Goal: Task Accomplishment & Management: Manage account settings

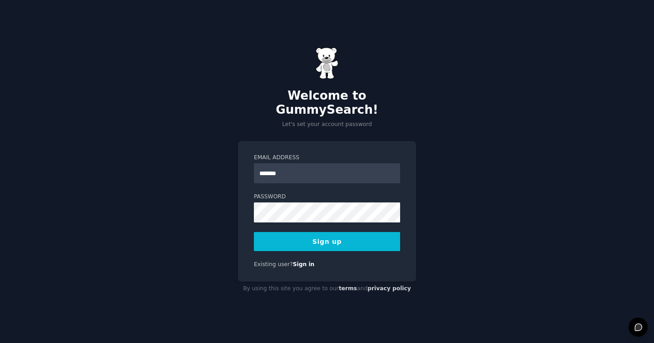
type input "**********"
click at [307, 236] on button "Sign up" at bounding box center [327, 241] width 146 height 19
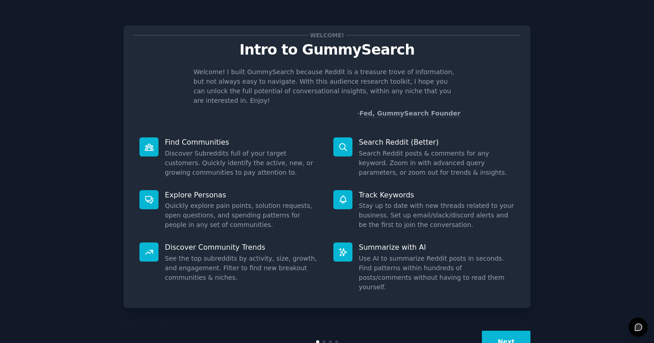
click at [510, 330] on button "Next" at bounding box center [506, 341] width 49 height 22
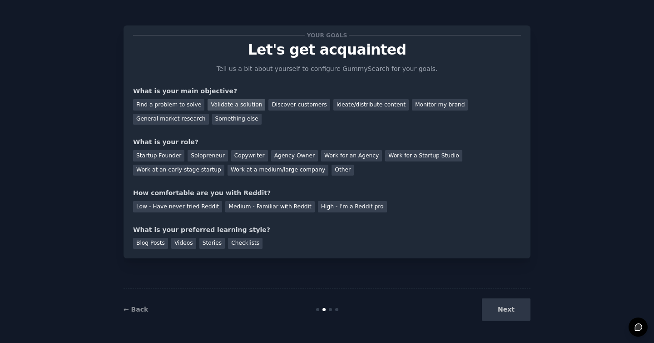
click at [231, 103] on div "Validate a solution" at bounding box center [237, 104] width 58 height 11
click at [290, 109] on div "Discover customers" at bounding box center [299, 104] width 61 height 11
click at [229, 105] on div "Validate a solution" at bounding box center [237, 104] width 58 height 11
click at [272, 105] on div "Discover customers" at bounding box center [299, 104] width 61 height 11
click at [166, 155] on div "Startup Founder" at bounding box center [158, 155] width 51 height 11
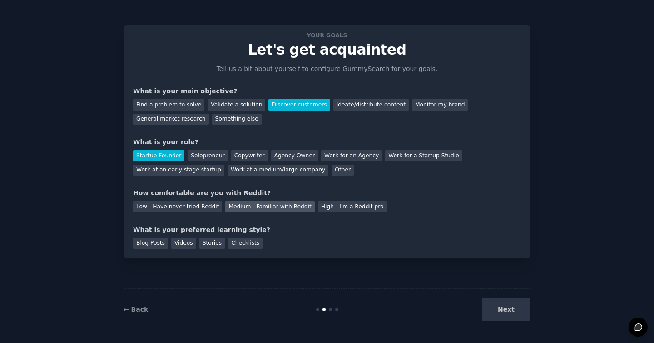
click at [247, 210] on div "Medium - Familiar with Reddit" at bounding box center [269, 206] width 89 height 11
click at [189, 245] on div "Videos" at bounding box center [183, 243] width 25 height 11
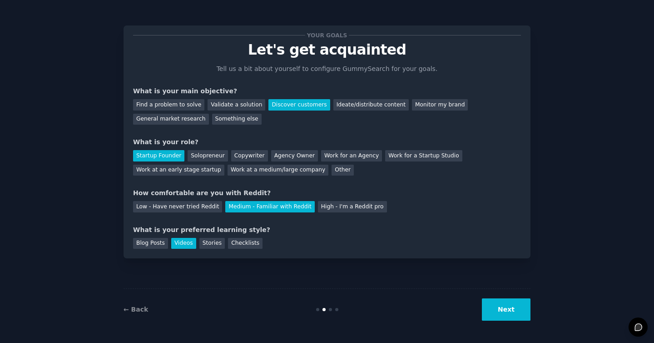
click at [503, 311] on button "Next" at bounding box center [506, 309] width 49 height 22
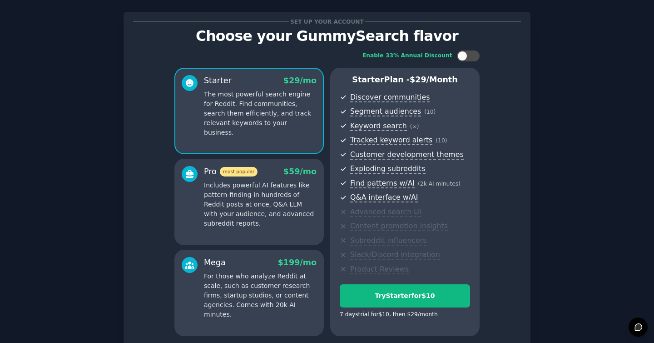
scroll to position [75, 0]
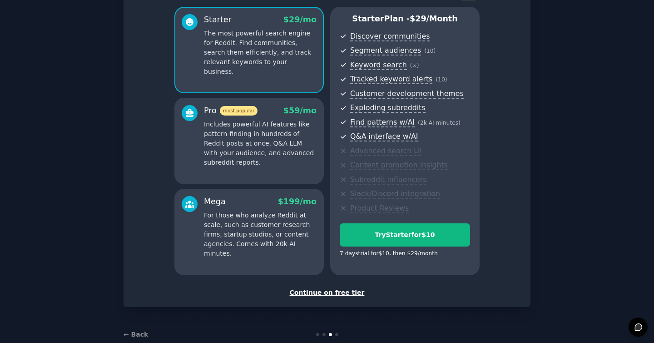
click at [327, 293] on div "Continue on free tier" at bounding box center [327, 293] width 388 height 10
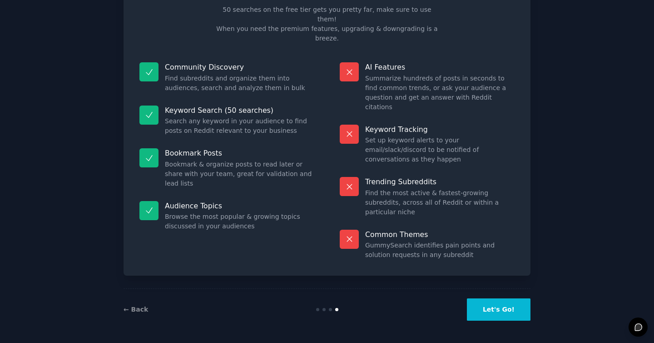
scroll to position [11, 0]
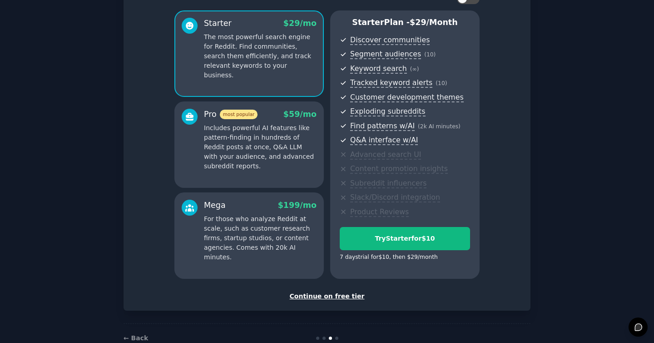
scroll to position [9, 0]
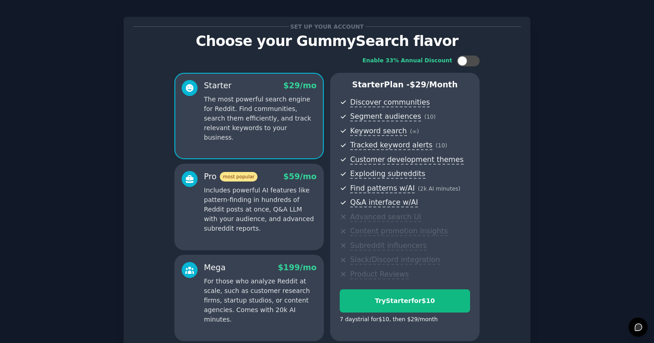
click at [270, 214] on p "Includes powerful AI features like pattern-finding in hundreds of Reddit posts …" at bounding box center [260, 209] width 113 height 48
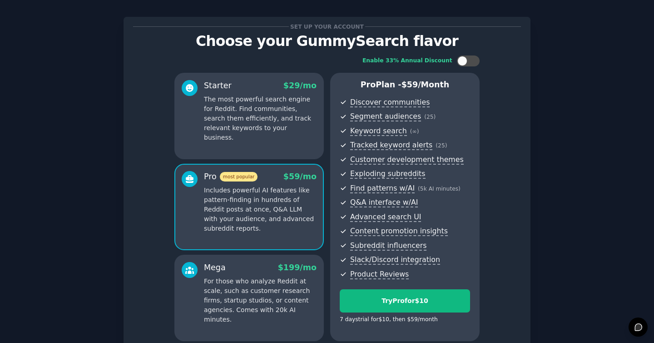
click at [266, 268] on div "Mega $ 199 /mo" at bounding box center [260, 267] width 113 height 11
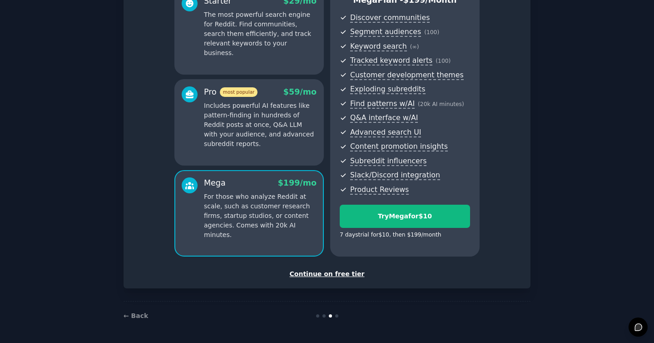
click at [318, 277] on div "Continue on free tier" at bounding box center [327, 274] width 388 height 10
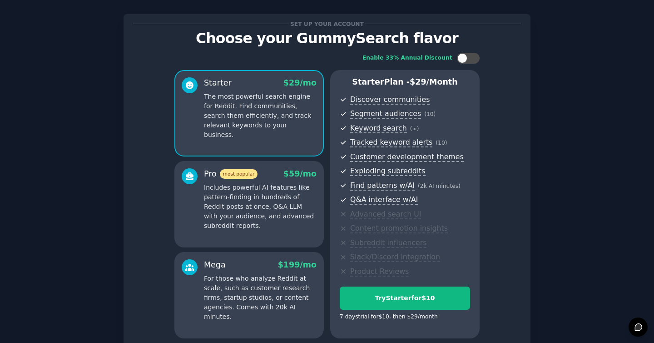
click at [257, 123] on p "The most powerful search engine for Reddit. Find communities, search them effic…" at bounding box center [260, 116] width 113 height 48
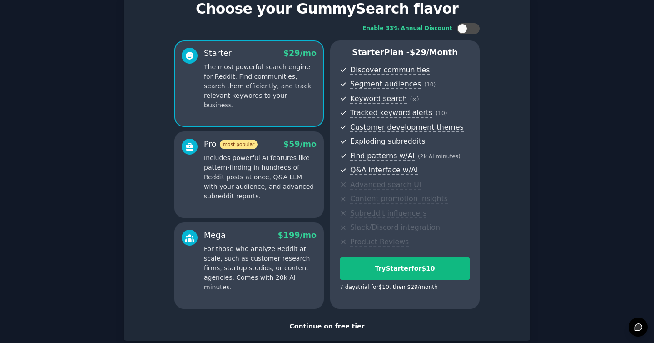
scroll to position [93, 0]
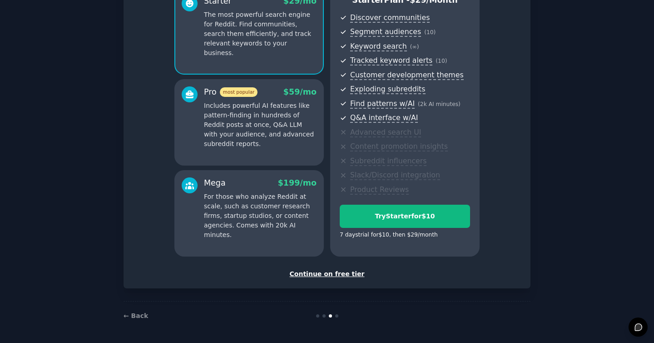
click at [330, 275] on div "Continue on free tier" at bounding box center [327, 274] width 388 height 10
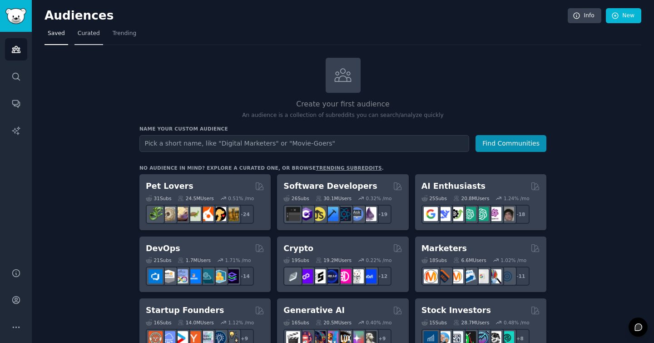
click at [84, 35] on span "Curated" at bounding box center [89, 34] width 22 height 8
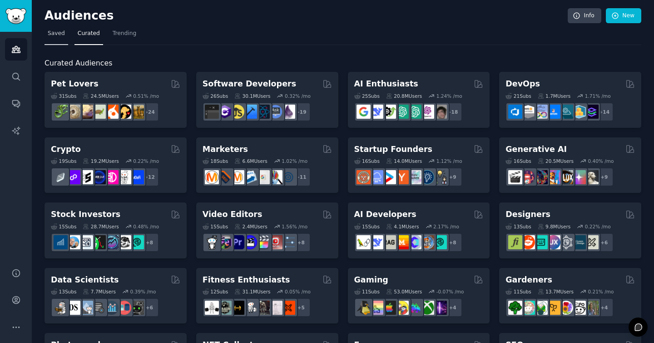
click at [60, 34] on span "Saved" at bounding box center [56, 34] width 17 height 8
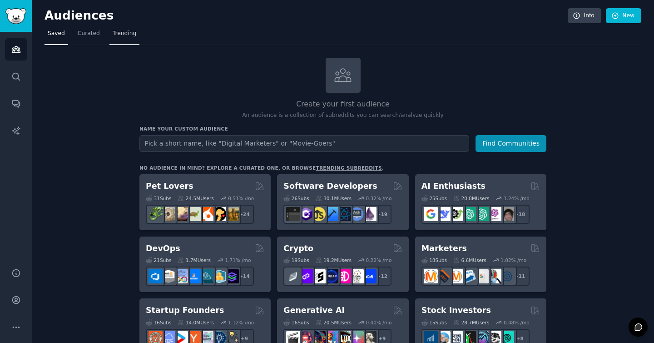
click at [125, 34] on span "Trending" at bounding box center [125, 34] width 24 height 8
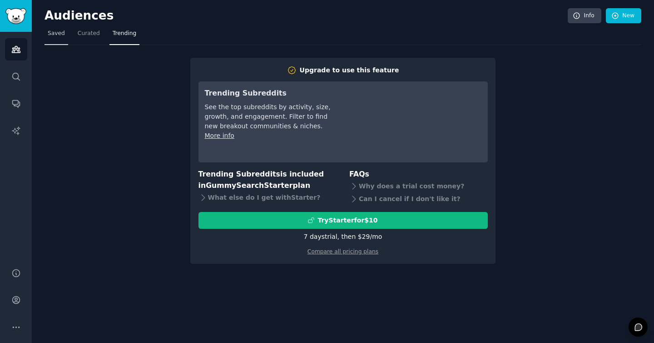
click at [51, 40] on link "Saved" at bounding box center [57, 35] width 24 height 19
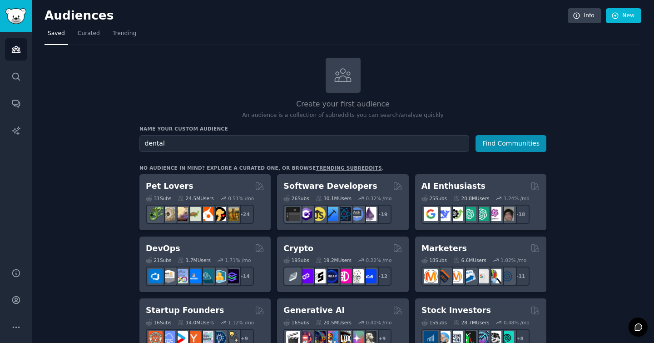
type input "dental"
click at [476, 135] on button "Find Communities" at bounding box center [511, 143] width 71 height 17
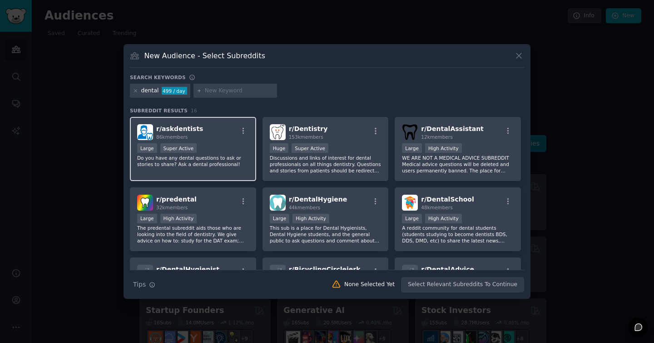
click at [191, 158] on p "Do you have any dental questions to ask or stories to share? Ask a dental profe…" at bounding box center [193, 161] width 112 height 13
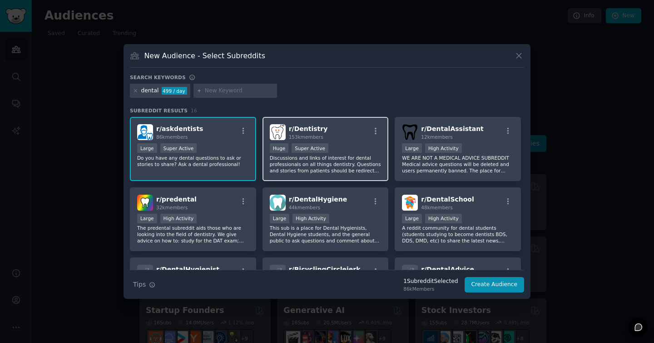
click at [364, 158] on p "Discussions and links of interest for dental professionals on all things dentis…" at bounding box center [326, 164] width 112 height 19
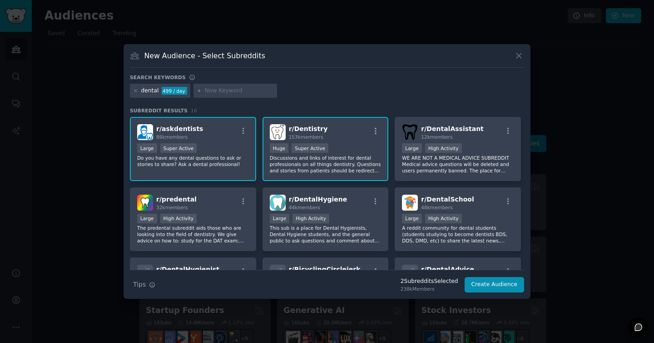
click at [357, 165] on p "Discussions and links of interest for dental professionals on all things dentis…" at bounding box center [326, 164] width 112 height 19
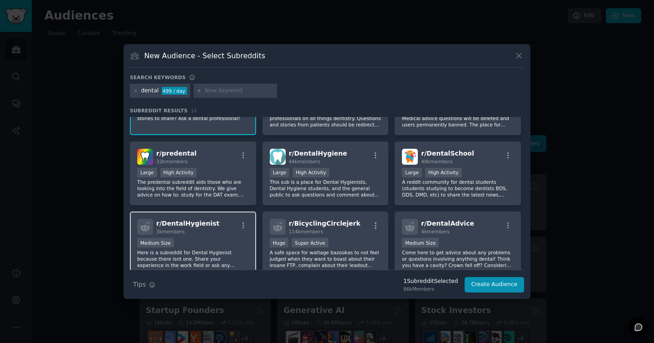
scroll to position [64, 0]
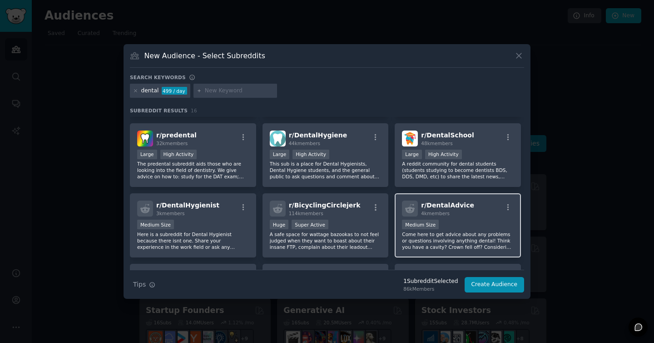
click at [469, 236] on p "Come here to get advice about any problems or questions involving anything dent…" at bounding box center [458, 240] width 112 height 19
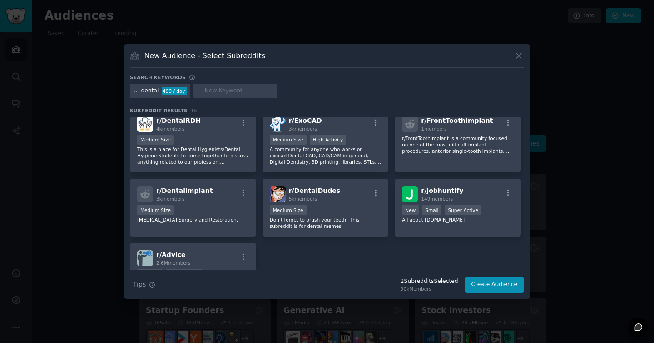
scroll to position [288, 0]
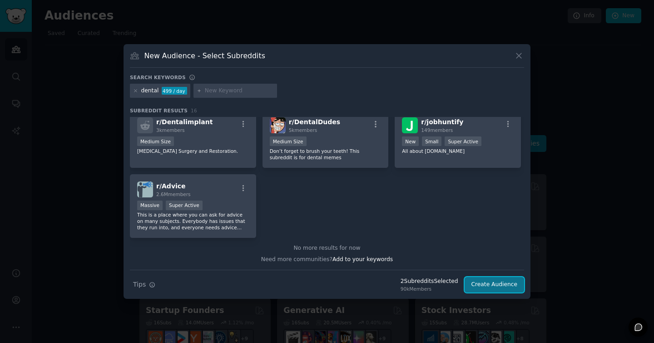
click at [486, 283] on button "Create Audience" at bounding box center [495, 284] width 60 height 15
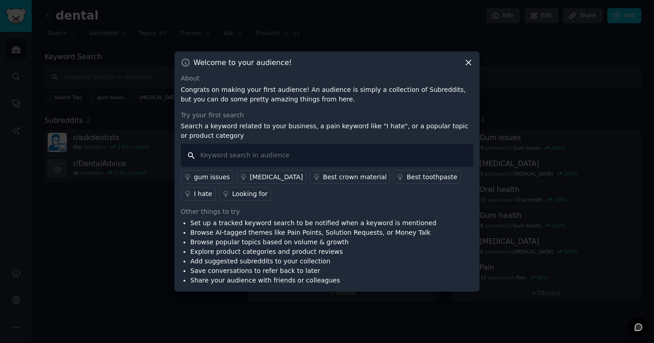
click at [243, 154] on input "text" at bounding box center [327, 155] width 293 height 23
click at [244, 195] on div "Looking for" at bounding box center [249, 194] width 35 height 10
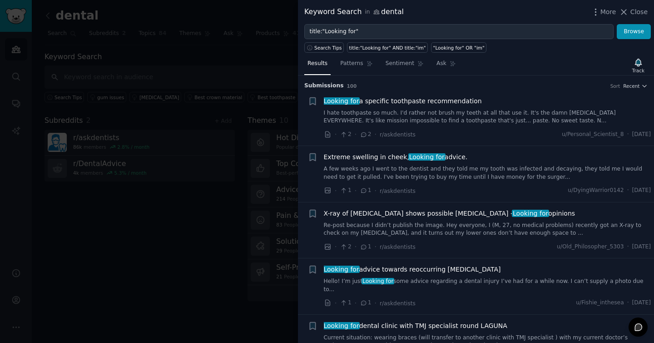
click at [202, 178] on div at bounding box center [327, 171] width 654 height 343
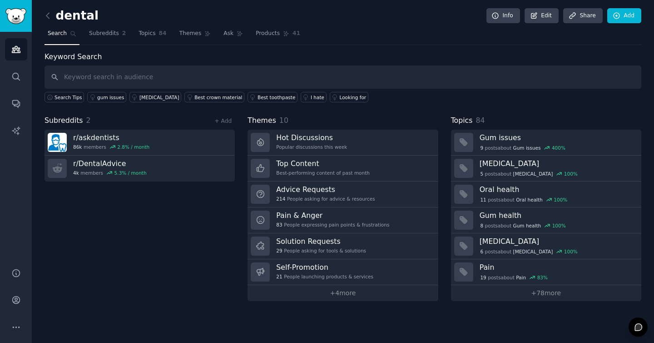
click at [525, 110] on div "Keyword Search Search Tips gum issues [MEDICAL_DATA] Best crown material Best t…" at bounding box center [343, 176] width 597 height 250
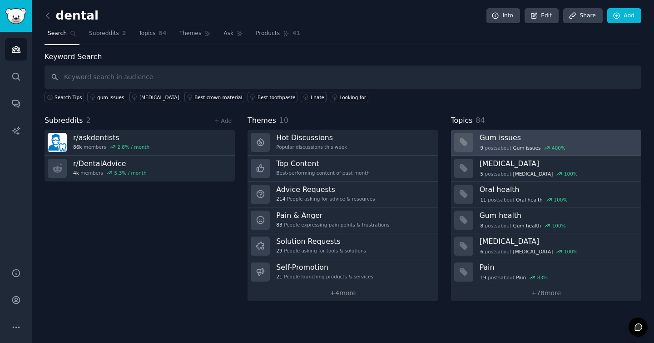
click at [517, 141] on h3 "Gum issues" at bounding box center [557, 138] width 155 height 10
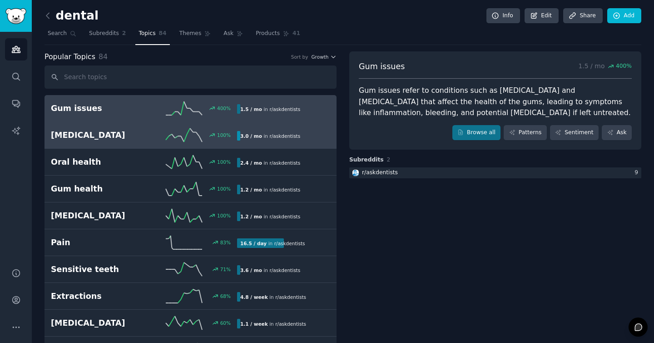
click at [124, 134] on h2 "[MEDICAL_DATA]" at bounding box center [97, 135] width 93 height 11
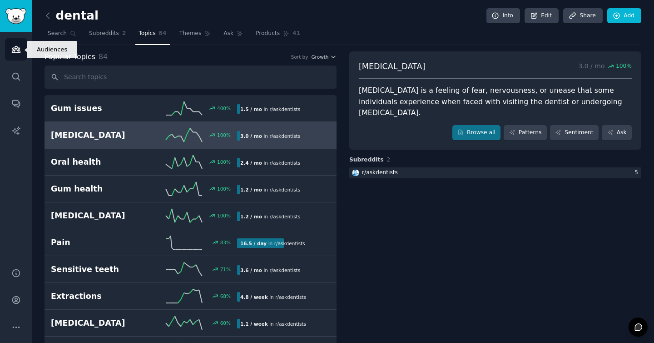
click at [16, 50] on icon "Sidebar" at bounding box center [16, 49] width 8 height 6
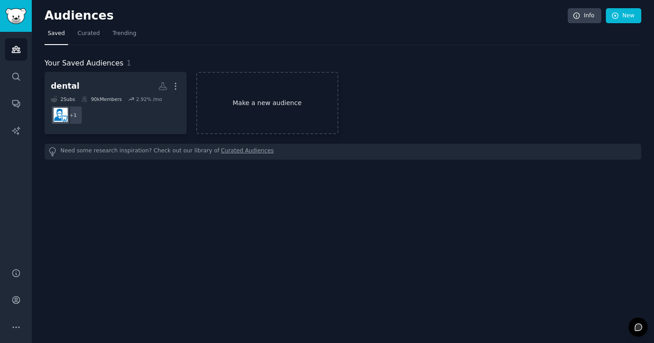
click at [258, 103] on link "Make a new audience" at bounding box center [267, 103] width 142 height 62
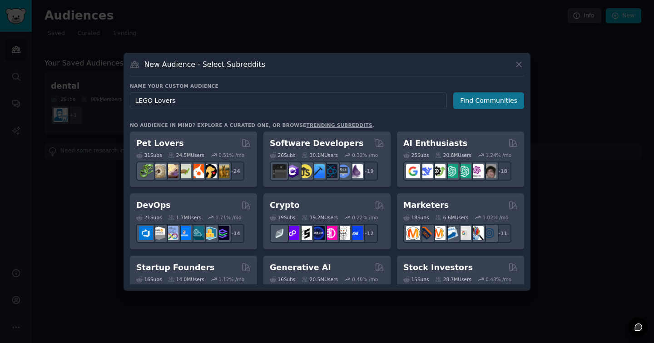
type input "LEGO Lovers"
click at [499, 100] on button "Find Communities" at bounding box center [489, 100] width 71 height 17
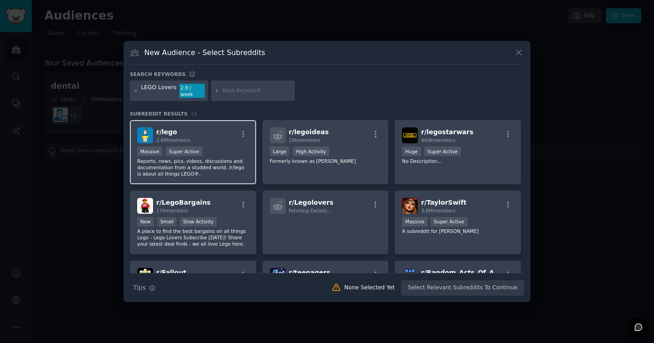
click at [203, 135] on div "r/ lego 2.6M members" at bounding box center [193, 135] width 112 height 16
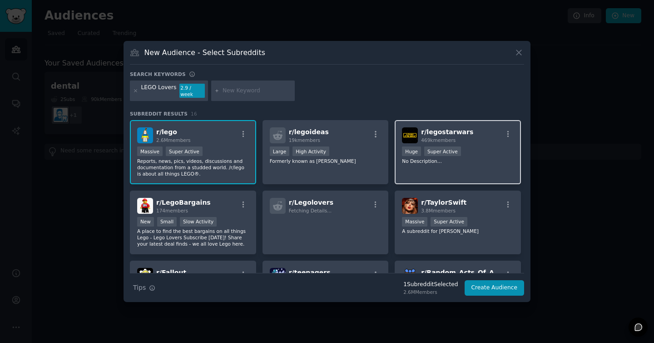
click at [466, 139] on div "r/ legostarwars 469k members" at bounding box center [458, 135] width 112 height 16
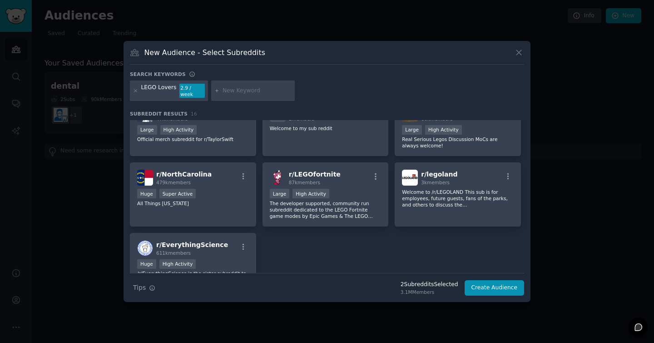
scroll to position [288, 0]
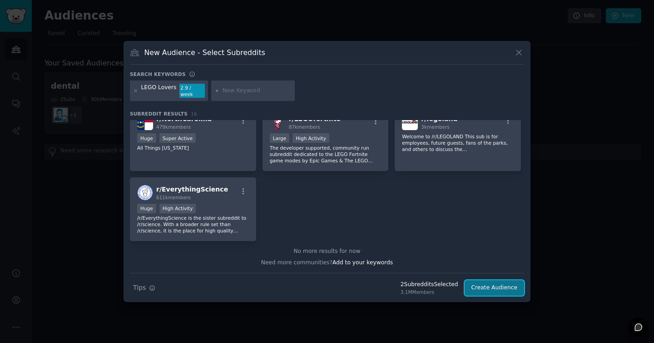
click at [500, 284] on button "Create Audience" at bounding box center [495, 287] width 60 height 15
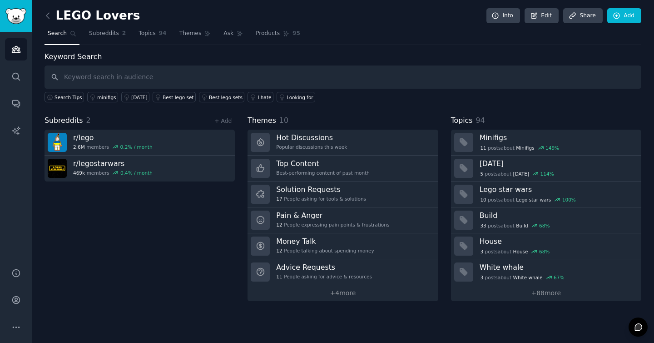
click at [112, 18] on h2 "LEGO Lovers" at bounding box center [92, 16] width 95 height 15
click at [549, 16] on link "Edit" at bounding box center [542, 15] width 34 height 15
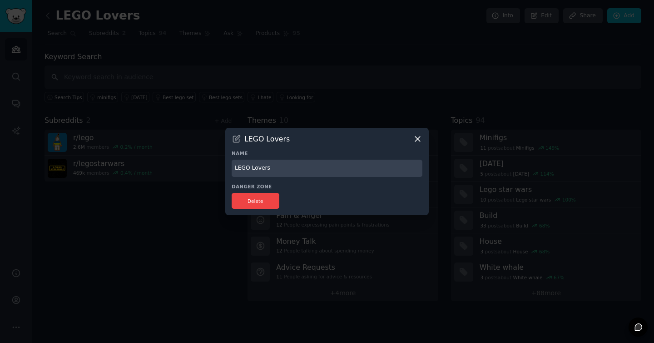
click at [261, 169] on input "LEGO Lovers" at bounding box center [327, 169] width 191 height 18
type input "LEGO Fans"
click at [255, 199] on button "Delete" at bounding box center [256, 201] width 48 height 16
click at [300, 167] on input "LEGO Fans" at bounding box center [327, 169] width 191 height 18
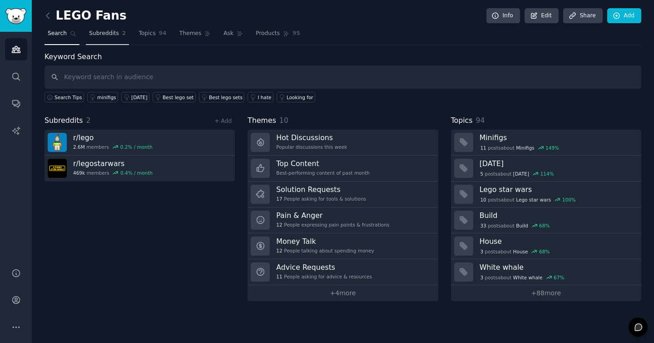
click at [106, 31] on span "Subreddits" at bounding box center [104, 34] width 30 height 8
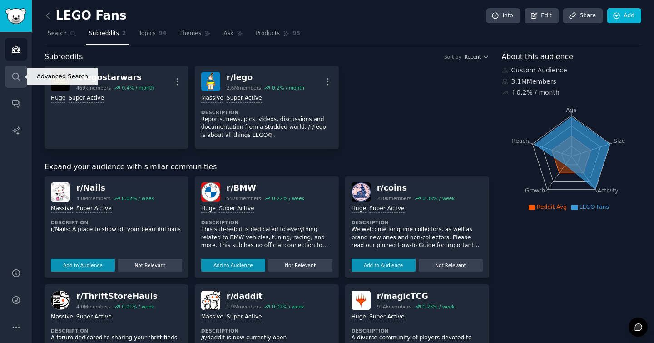
click at [18, 72] on icon "Sidebar" at bounding box center [16, 77] width 10 height 10
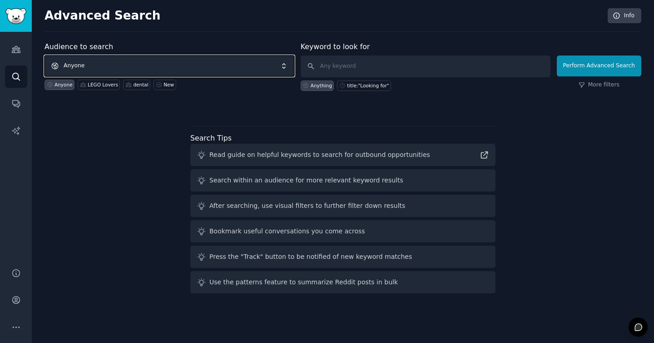
click at [237, 65] on span "Anyone" at bounding box center [170, 65] width 250 height 21
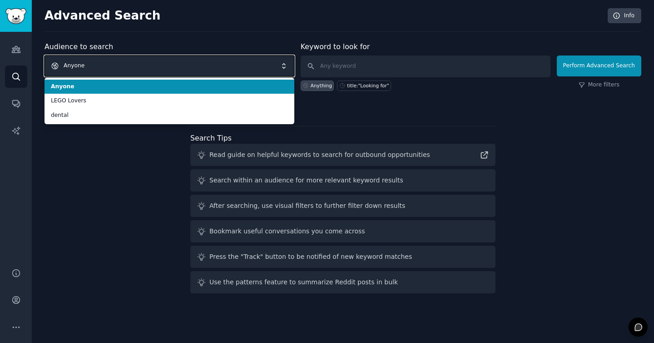
click at [237, 65] on span "Anyone" at bounding box center [170, 65] width 250 height 21
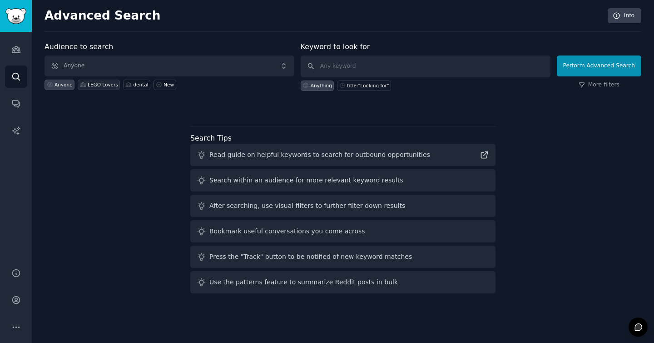
click at [102, 86] on div "LEGO Lovers" at bounding box center [103, 84] width 30 height 6
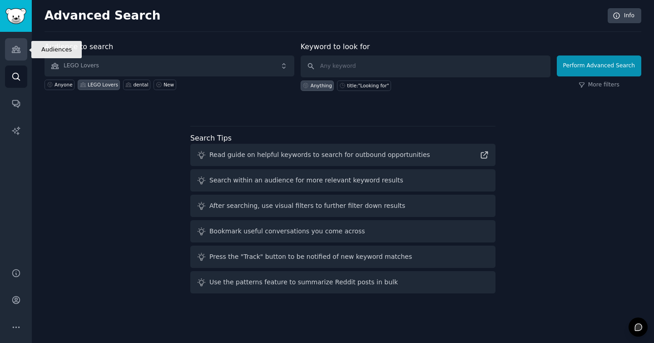
click at [22, 52] on link "Audiences" at bounding box center [16, 49] width 22 height 22
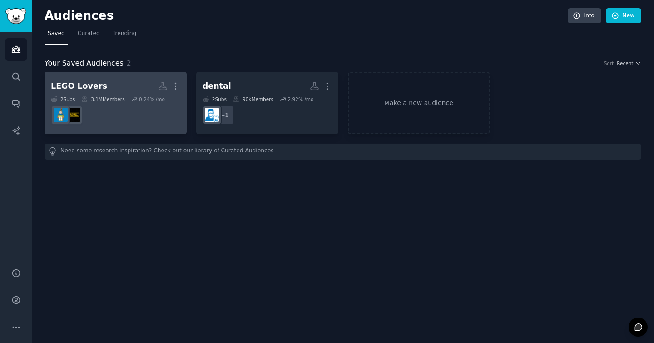
click at [116, 82] on h2 "LEGO Lovers Custom Audience More" at bounding box center [116, 86] width 130 height 16
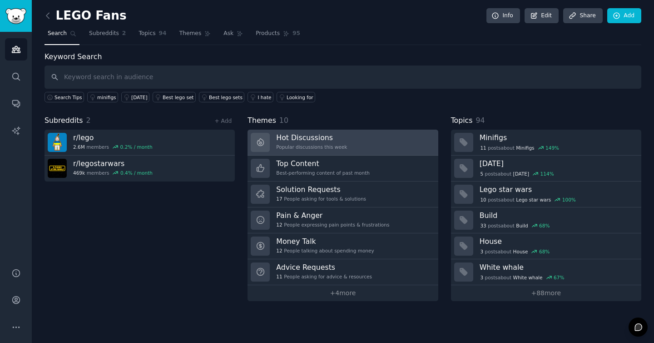
click at [352, 140] on link "Hot Discussions Popular discussions this week" at bounding box center [343, 143] width 190 height 26
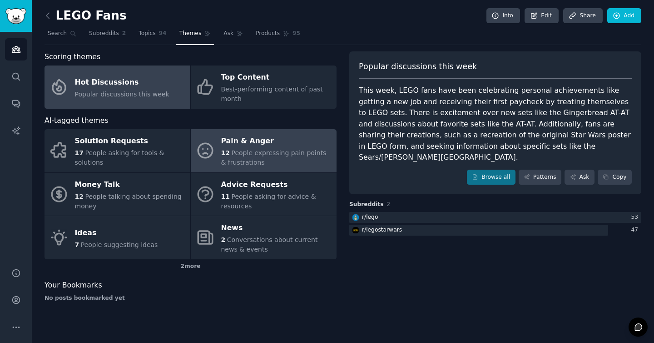
click at [290, 151] on span "People expressing pain points & frustrations" at bounding box center [273, 157] width 105 height 17
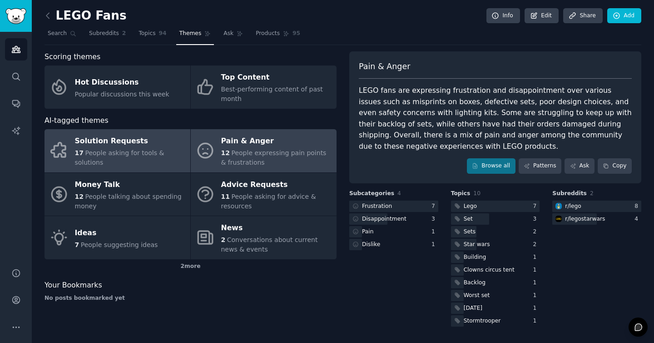
click at [158, 155] on span "People asking for tools & solutions" at bounding box center [120, 157] width 90 height 17
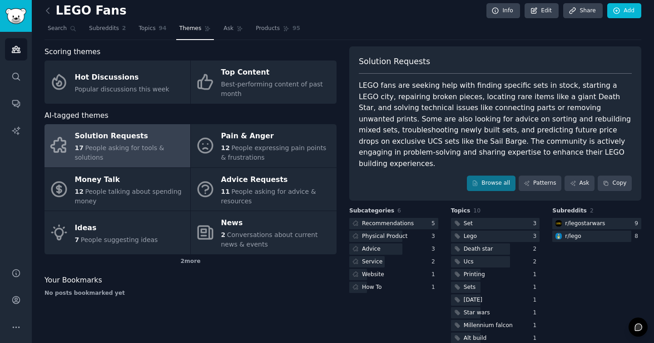
scroll to position [9, 0]
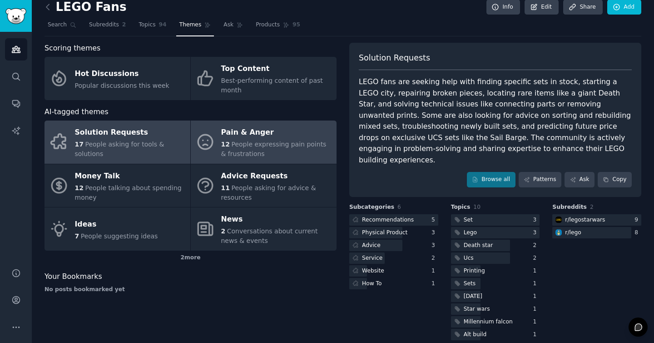
click at [239, 145] on span "People expressing pain points & frustrations" at bounding box center [273, 148] width 105 height 17
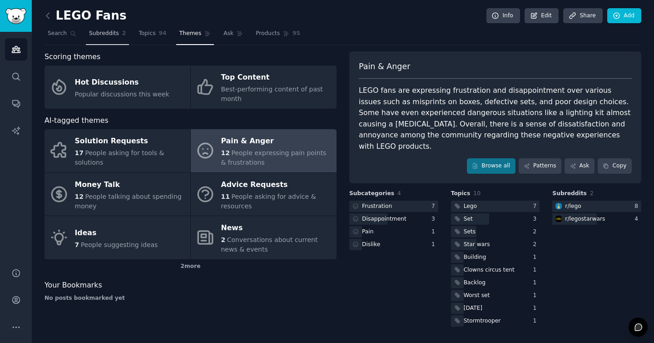
click at [119, 33] on link "Subreddits 2" at bounding box center [107, 35] width 43 height 19
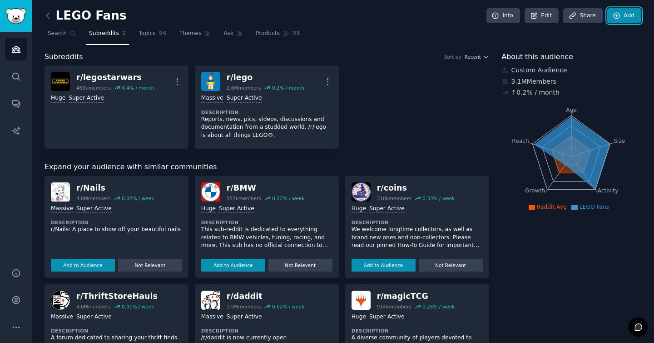
click at [621, 16] on link "Add" at bounding box center [625, 15] width 34 height 15
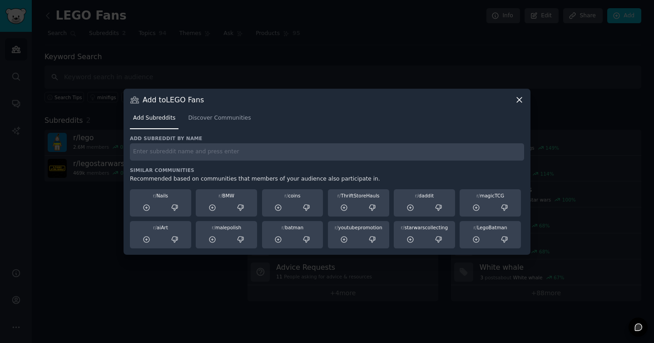
click at [240, 157] on input "text" at bounding box center [327, 152] width 394 height 18
type input "legodeals"
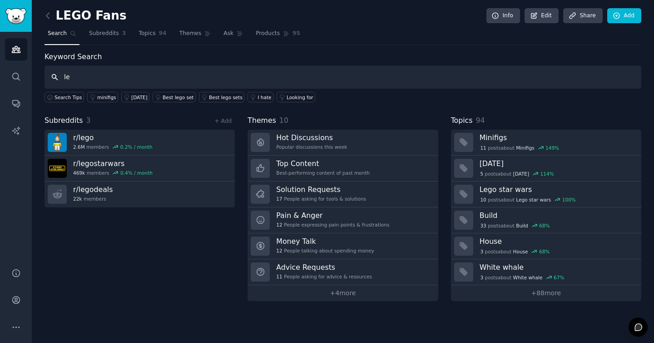
type input "l"
click at [624, 19] on link "Add" at bounding box center [625, 15] width 34 height 15
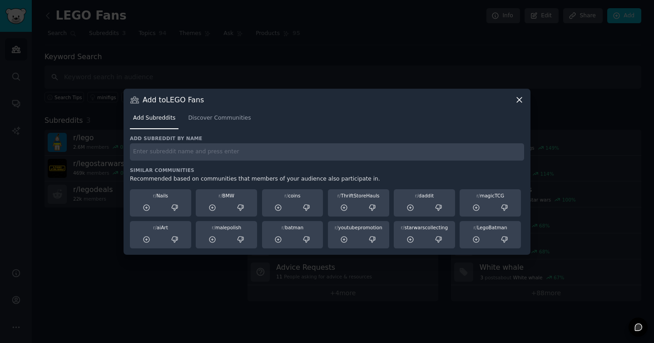
click at [229, 155] on input "text" at bounding box center [327, 152] width 394 height 18
click at [229, 120] on span "Discover Communities" at bounding box center [219, 118] width 63 height 8
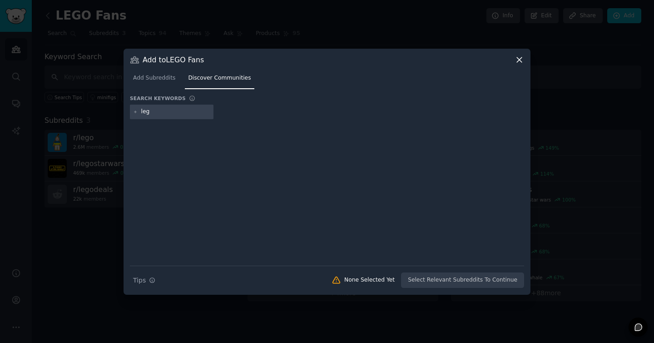
type input "lego"
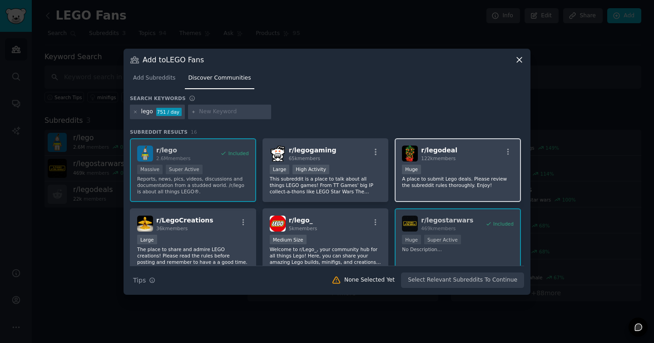
click at [438, 171] on div "100,000 - 1,000,000 members Huge" at bounding box center [458, 170] width 112 height 11
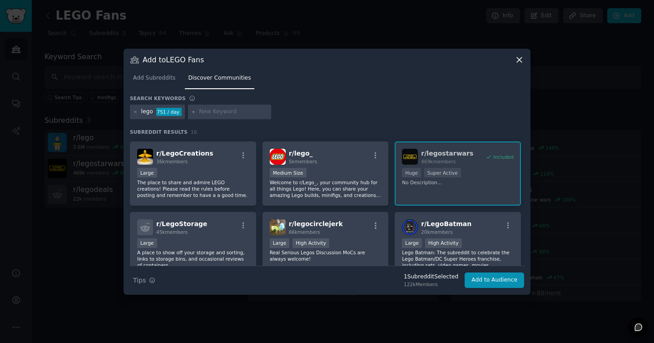
scroll to position [80, 0]
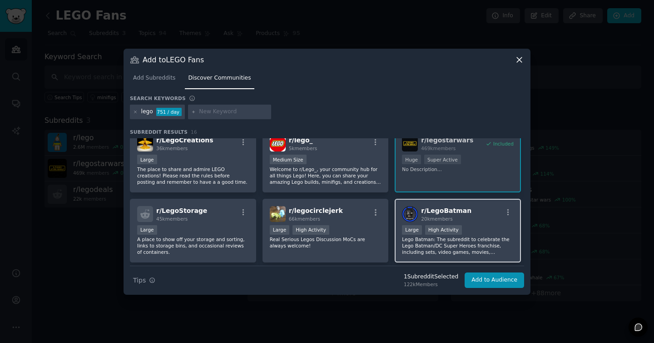
click at [471, 215] on div "r/ LegoBatman 20k members" at bounding box center [458, 214] width 112 height 16
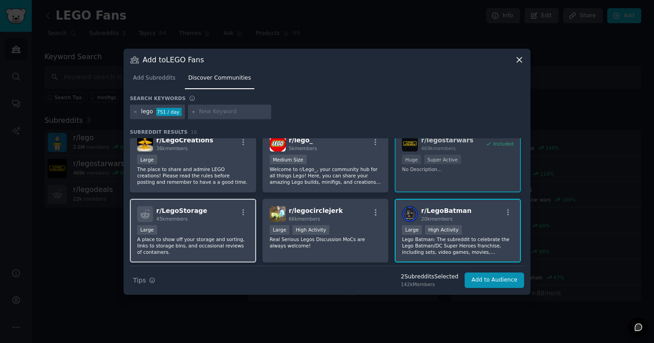
click at [210, 225] on div "Large" at bounding box center [193, 230] width 112 height 11
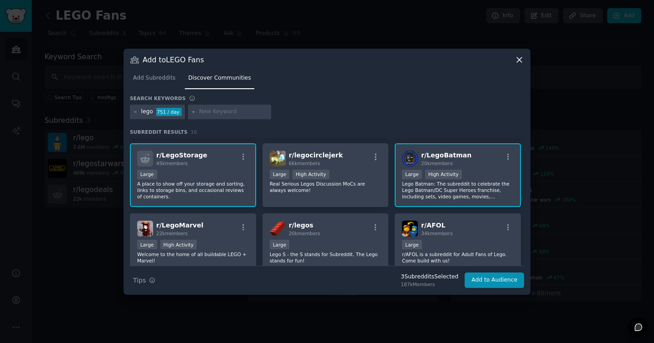
scroll to position [156, 0]
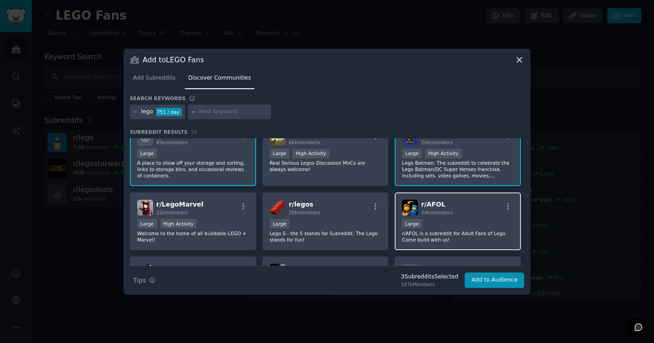
click at [438, 225] on div "10,000 - 100,000 members Large" at bounding box center [458, 224] width 112 height 11
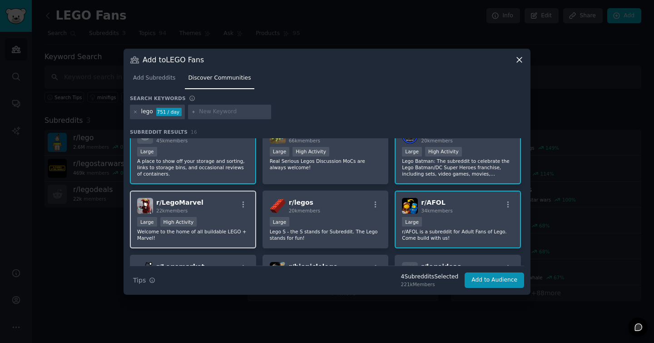
click at [208, 218] on div "Large High Activity" at bounding box center [193, 222] width 112 height 11
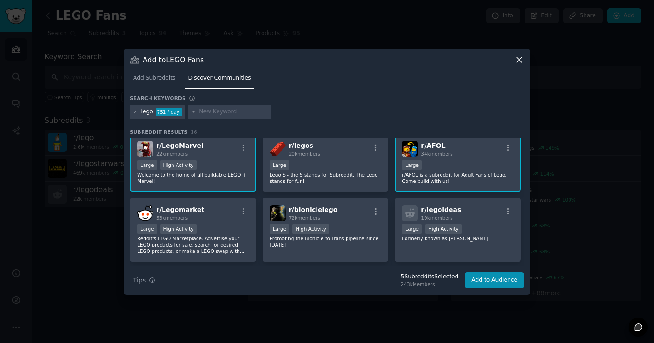
scroll to position [232, 0]
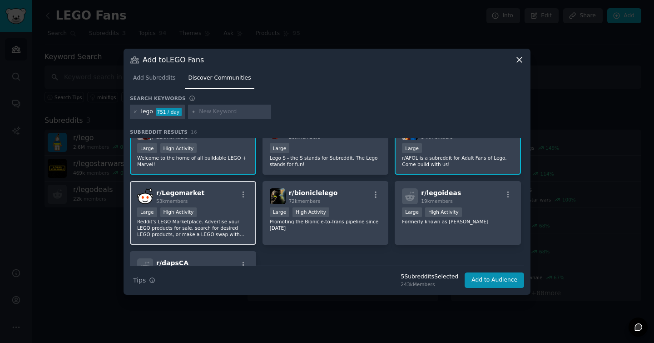
click at [223, 218] on p "Reddit's LEGO Marketplace. Advertise your LEGO products for sale, search for de…" at bounding box center [193, 227] width 112 height 19
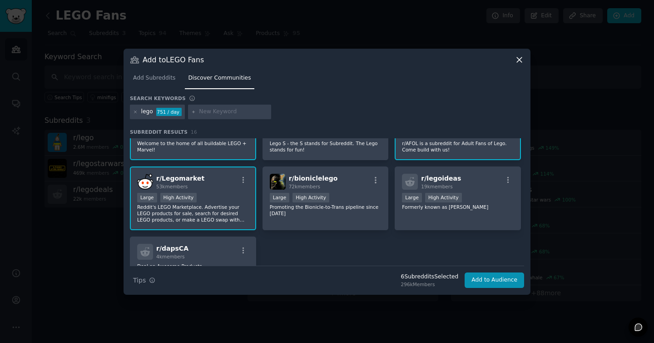
scroll to position [302, 0]
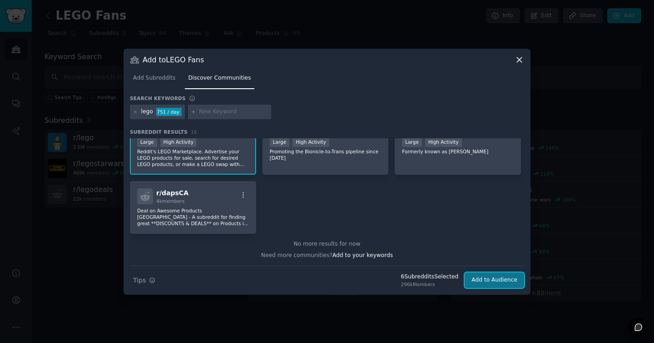
click at [494, 281] on button "Add to Audience" at bounding box center [495, 279] width 60 height 15
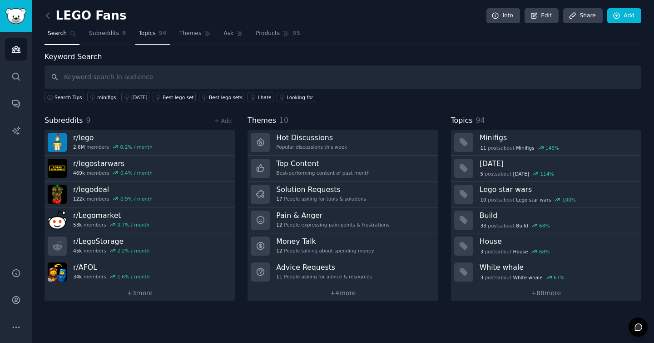
click at [150, 30] on span "Topics" at bounding box center [147, 34] width 17 height 8
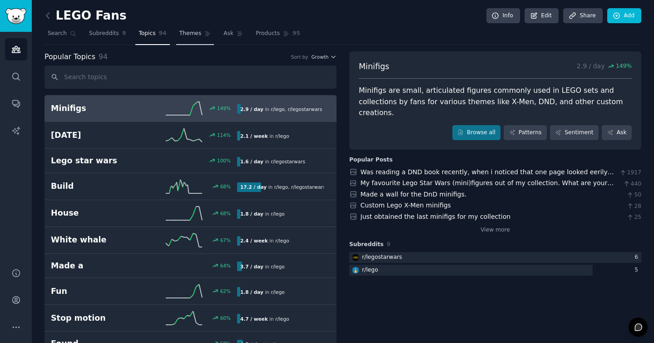
click at [183, 35] on span "Themes" at bounding box center [191, 34] width 22 height 8
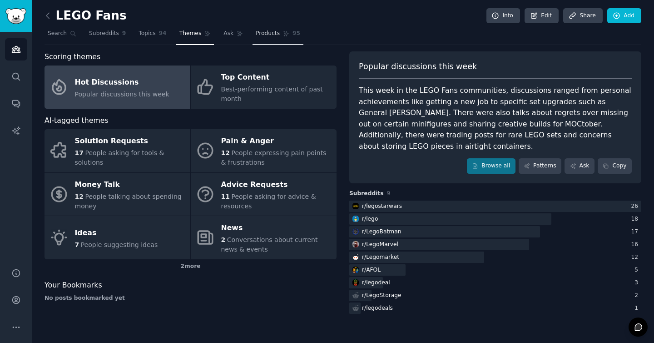
click at [268, 34] on span "Products" at bounding box center [268, 34] width 24 height 8
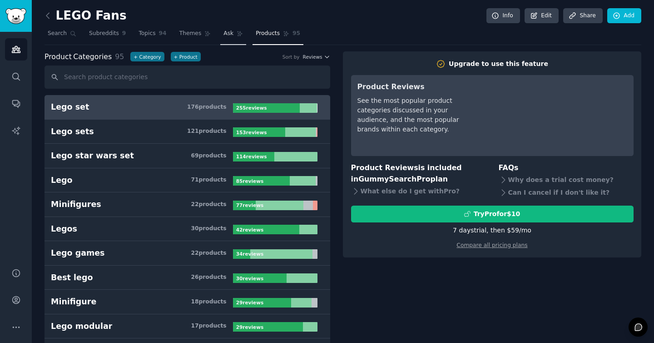
click at [237, 35] on icon at bounding box center [240, 33] width 6 height 6
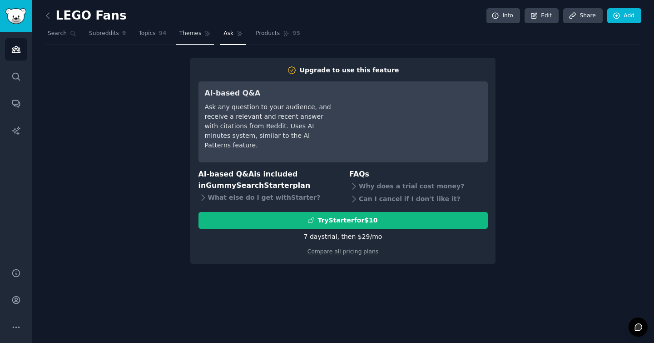
click at [185, 35] on span "Themes" at bounding box center [191, 34] width 22 height 8
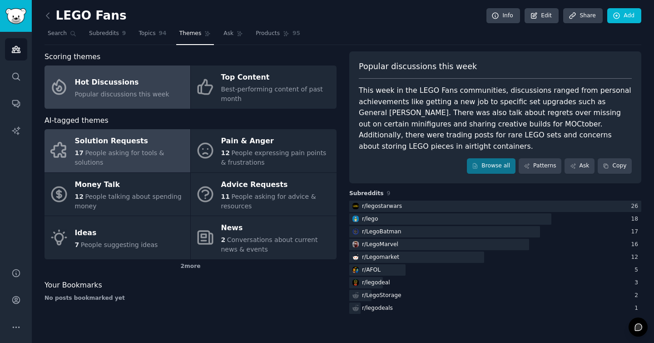
click at [149, 144] on div "Solution Requests" at bounding box center [130, 141] width 111 height 15
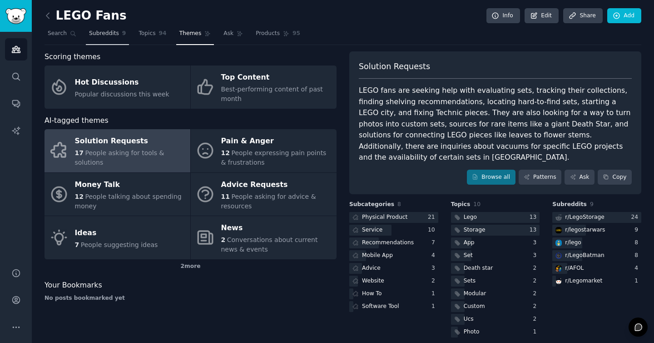
click at [97, 35] on span "Subreddits" at bounding box center [104, 34] width 30 height 8
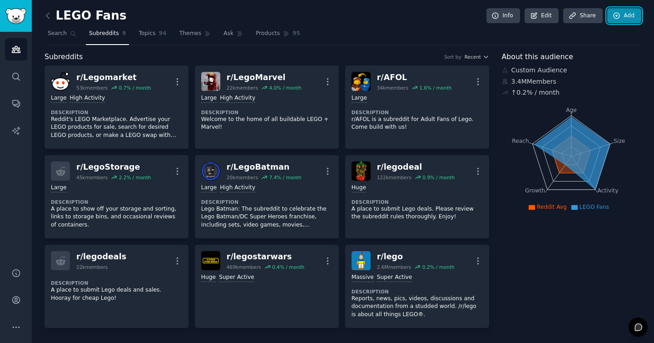
click at [613, 13] on icon at bounding box center [617, 16] width 8 height 8
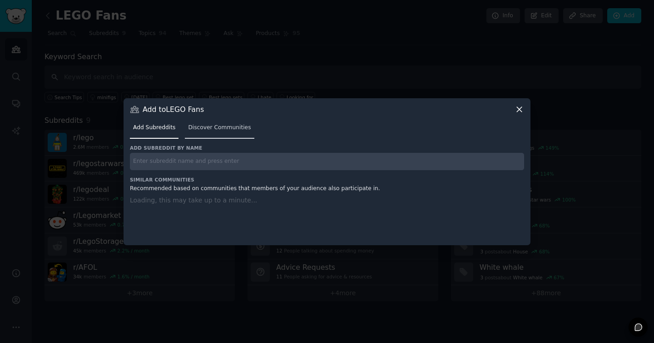
click at [228, 128] on link "Discover Communities" at bounding box center [219, 129] width 69 height 19
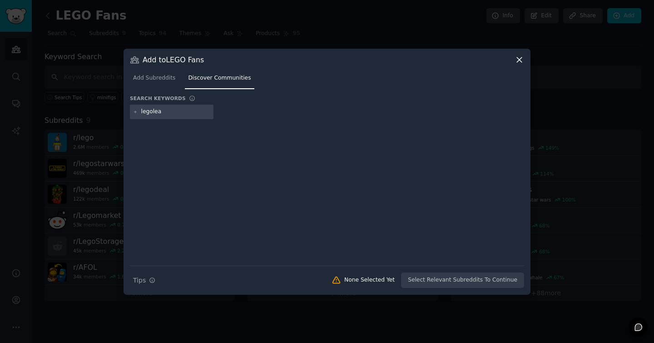
type input "legoleak"
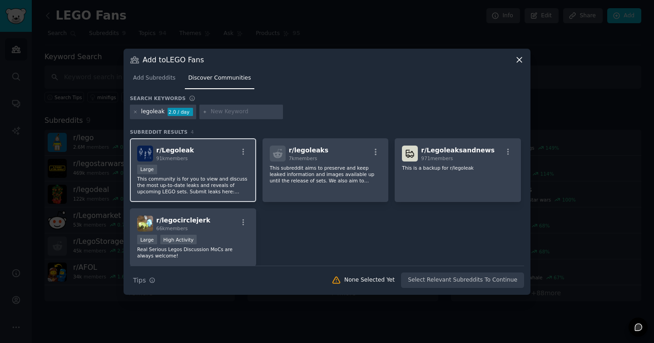
click at [196, 170] on div "Large" at bounding box center [193, 170] width 112 height 11
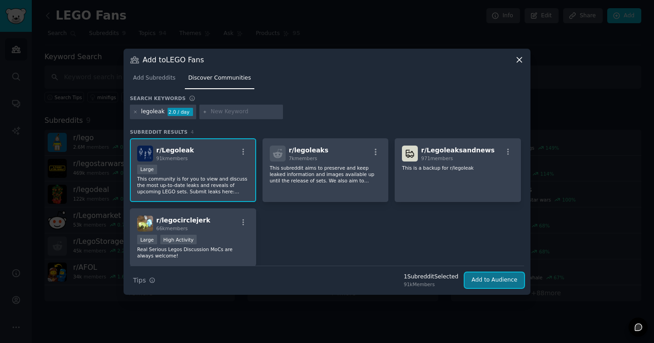
click at [511, 280] on button "Add to Audience" at bounding box center [495, 279] width 60 height 15
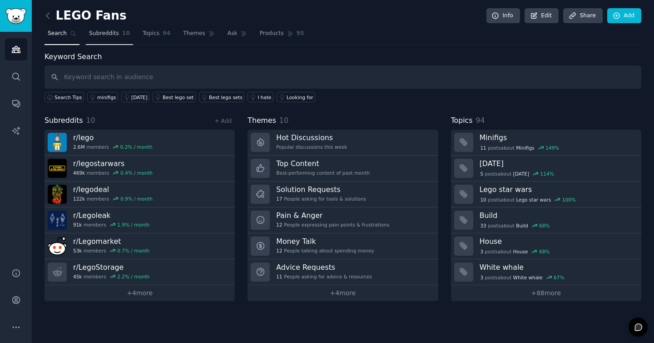
click at [111, 37] on span "Subreddits" at bounding box center [104, 34] width 30 height 8
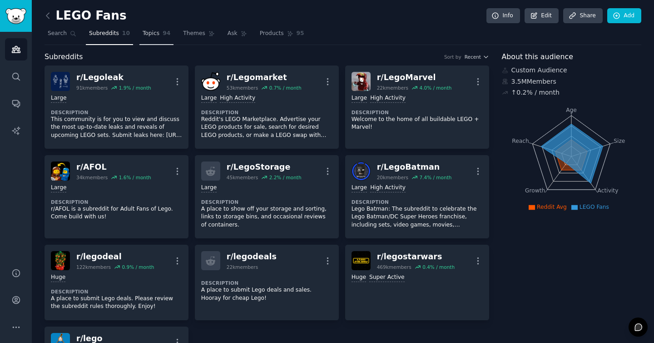
click at [155, 35] on span "Topics" at bounding box center [151, 34] width 17 height 8
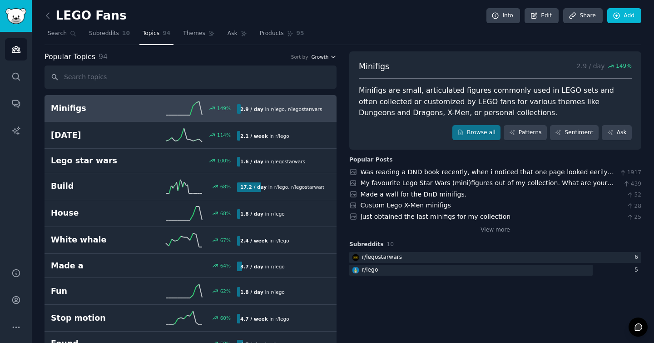
click at [326, 58] on span "Growth" at bounding box center [319, 57] width 17 height 6
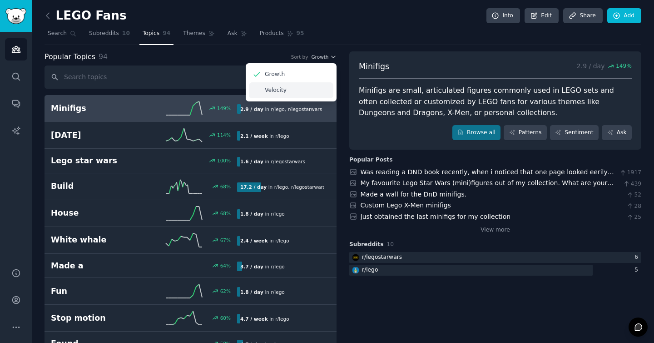
click at [287, 87] on div "Velocity" at bounding box center [291, 90] width 85 height 16
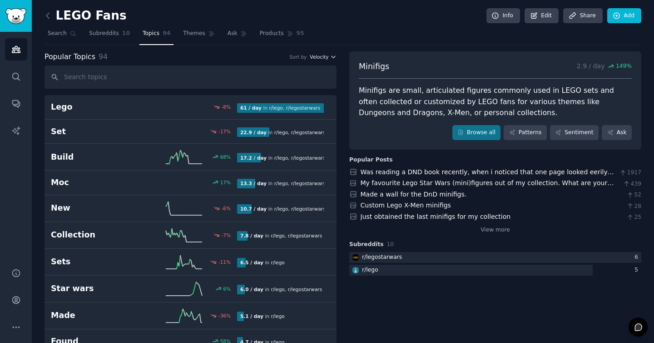
click at [328, 59] on button "Velocity" at bounding box center [323, 57] width 27 height 6
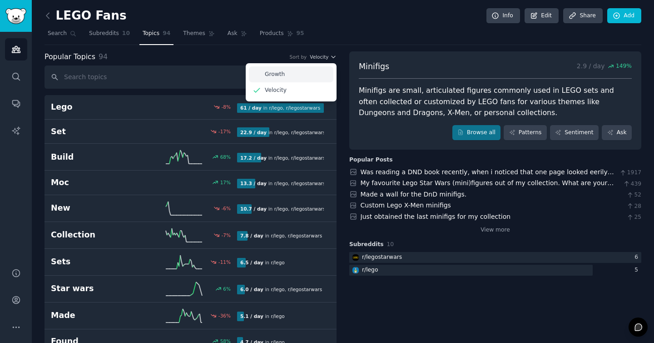
click at [318, 70] on div "Growth" at bounding box center [291, 74] width 85 height 16
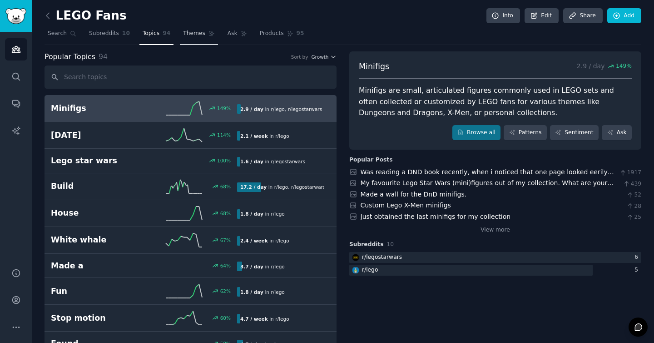
click at [205, 35] on link "Themes" at bounding box center [199, 35] width 38 height 19
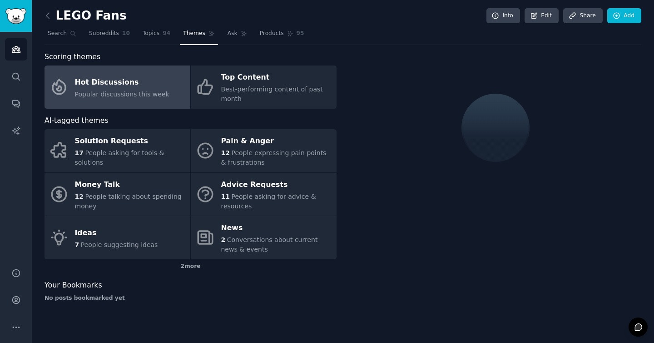
click at [137, 82] on div "Hot Discussions" at bounding box center [122, 82] width 95 height 15
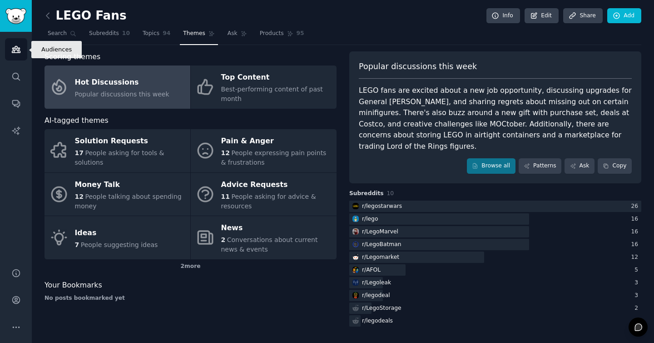
click at [12, 53] on icon "Sidebar" at bounding box center [16, 50] width 10 height 10
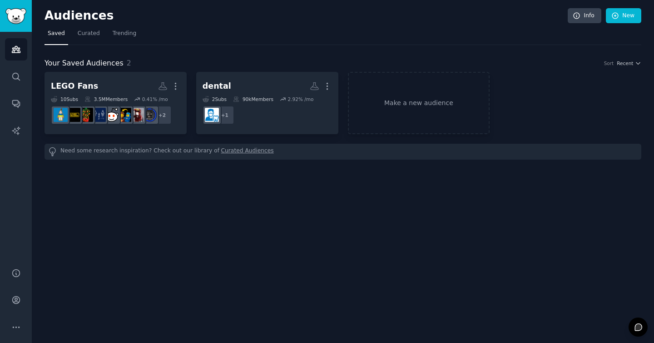
click at [235, 151] on link "Curated Audiences" at bounding box center [247, 152] width 53 height 10
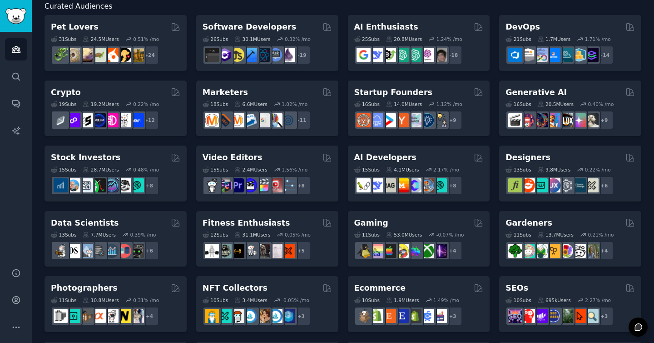
scroll to position [99, 0]
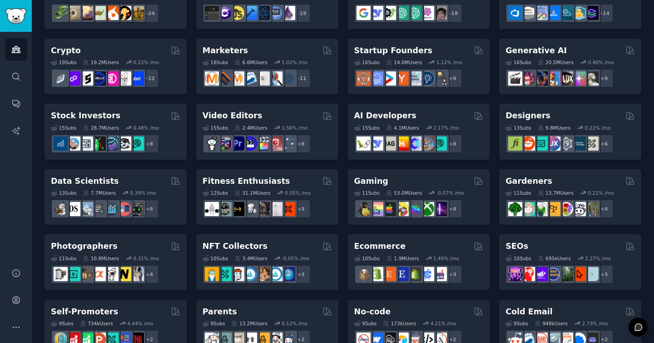
click at [194, 231] on div "Pet Lovers 31 Sub s 24.5M Users 0.51 % /mo + 24 Software Developers 26 Sub s 30…" at bounding box center [343, 294] width 597 height 643
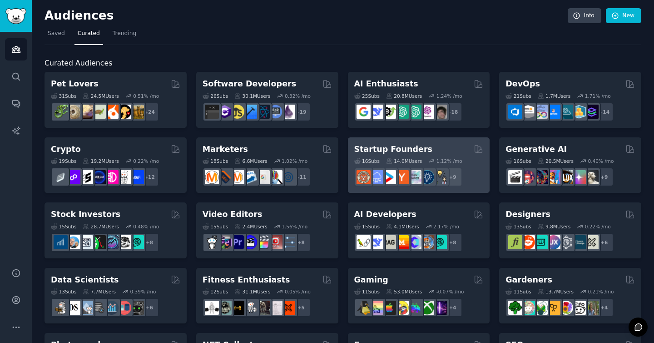
click at [374, 150] on h2 "Startup Founders" at bounding box center [393, 149] width 78 height 11
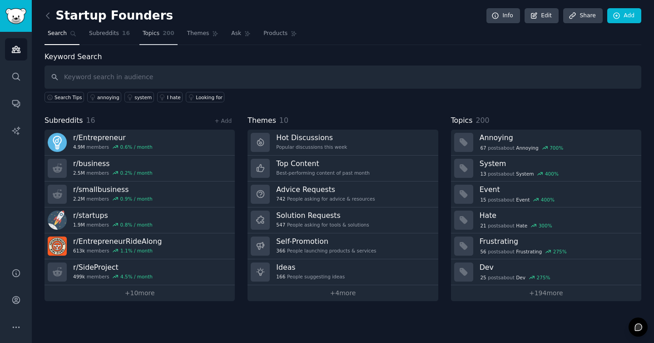
click at [160, 36] on link "Topics 200" at bounding box center [159, 35] width 38 height 19
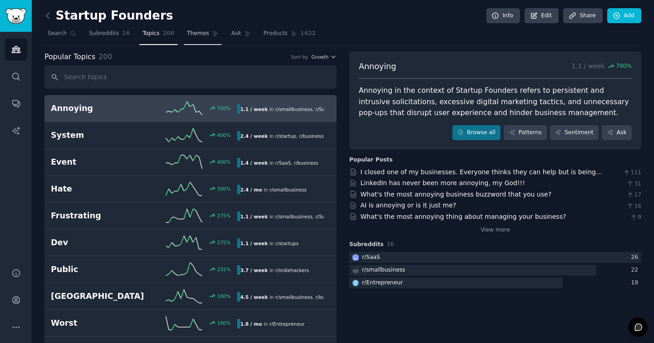
click at [202, 39] on link "Themes" at bounding box center [203, 35] width 38 height 19
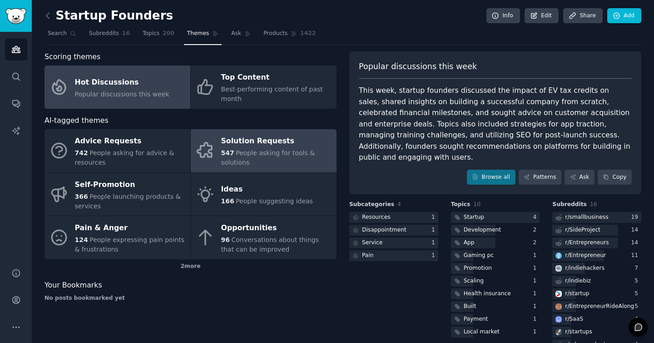
click at [294, 155] on span "People asking for tools & solutions" at bounding box center [268, 157] width 94 height 17
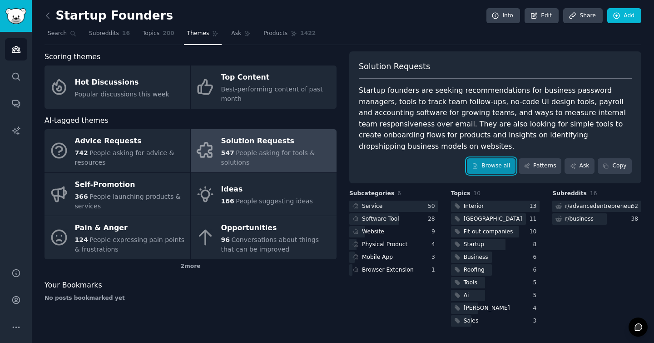
click at [498, 158] on link "Browse all" at bounding box center [491, 165] width 49 height 15
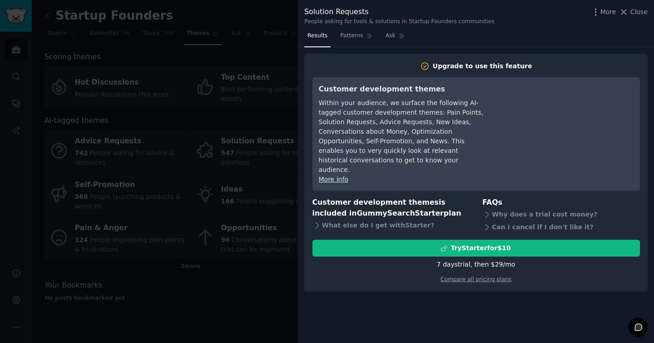
click at [269, 48] on div at bounding box center [327, 171] width 654 height 343
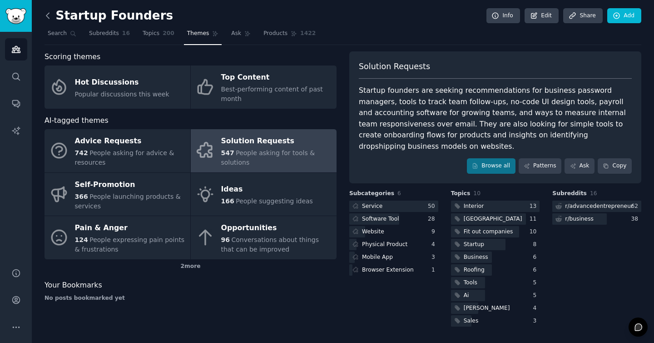
click at [50, 16] on icon at bounding box center [48, 16] width 10 height 10
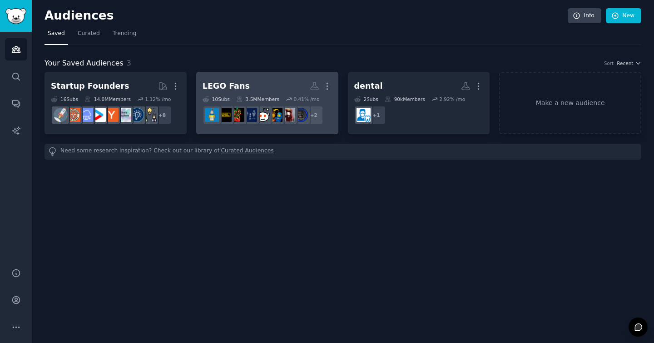
click at [245, 86] on h2 "LEGO Fans More" at bounding box center [268, 86] width 130 height 16
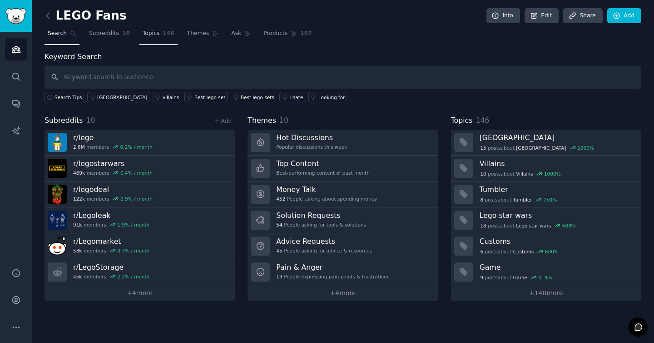
click at [152, 35] on span "Topics" at bounding box center [151, 34] width 17 height 8
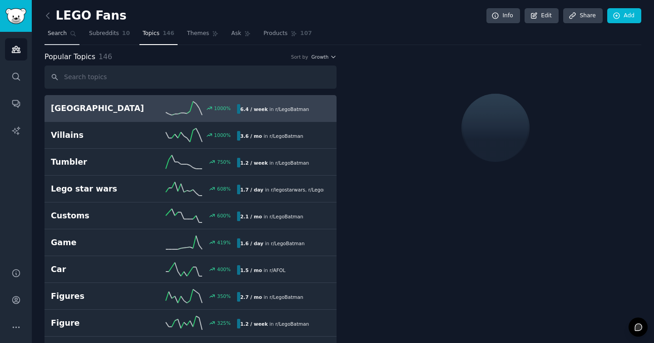
click at [60, 33] on span "Search" at bounding box center [57, 34] width 19 height 8
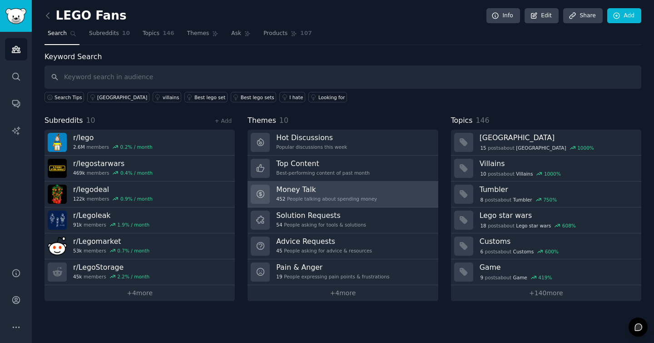
click at [352, 190] on h3 "Money Talk" at bounding box center [326, 190] width 101 height 10
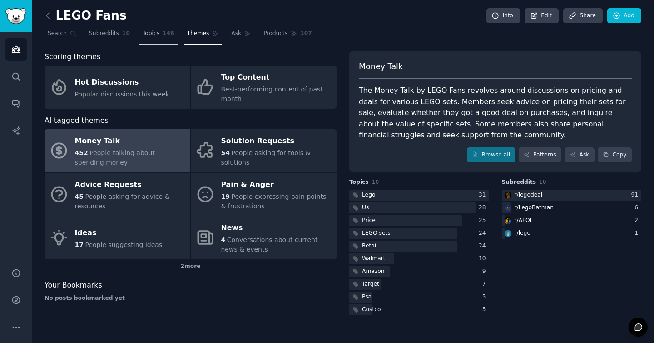
click at [146, 31] on span "Topics" at bounding box center [151, 34] width 17 height 8
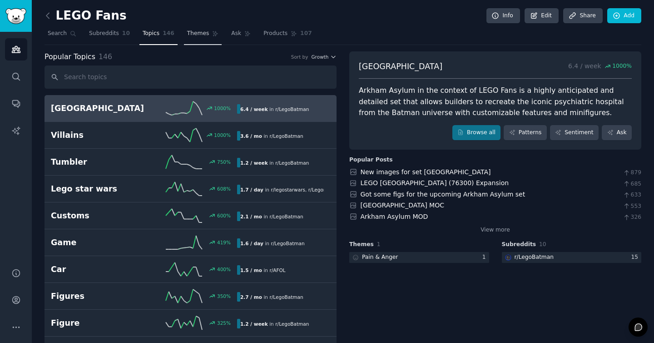
click at [192, 26] on link "Themes" at bounding box center [203, 35] width 38 height 19
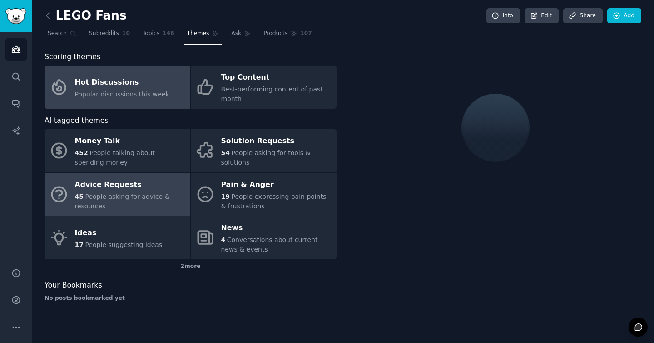
click at [146, 205] on div "45 People asking for advice & resources" at bounding box center [130, 201] width 111 height 19
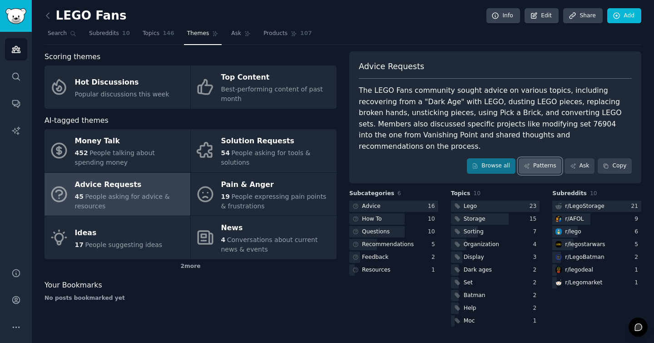
click at [549, 158] on link "Patterns" at bounding box center [540, 165] width 43 height 15
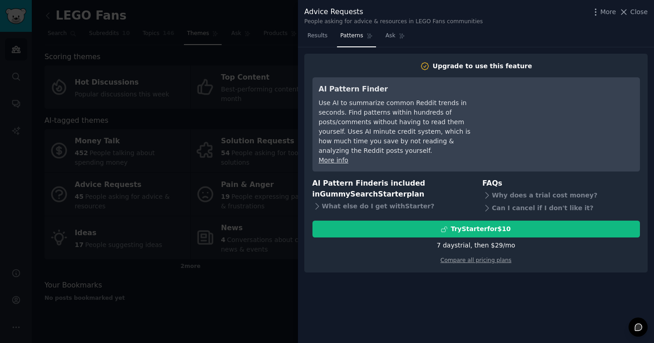
click at [465, 240] on div "7 days trial, then $ 29 /mo" at bounding box center [476, 245] width 79 height 10
click at [637, 12] on span "Close" at bounding box center [639, 12] width 17 height 10
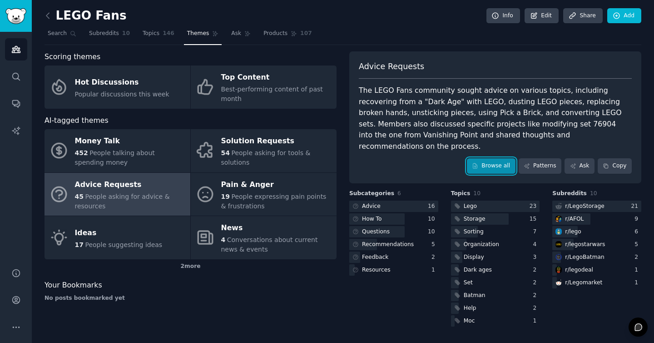
click at [487, 158] on link "Browse all" at bounding box center [491, 165] width 49 height 15
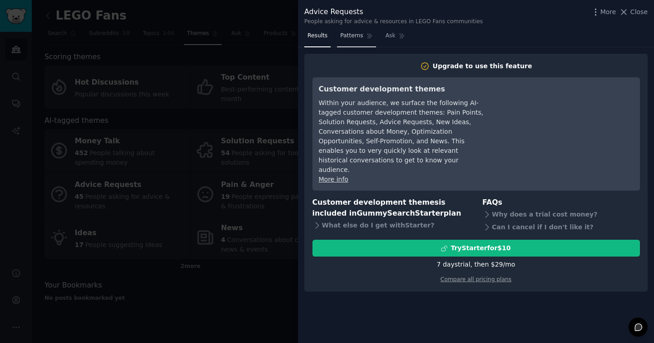
click at [358, 43] on link "Patterns" at bounding box center [356, 38] width 39 height 19
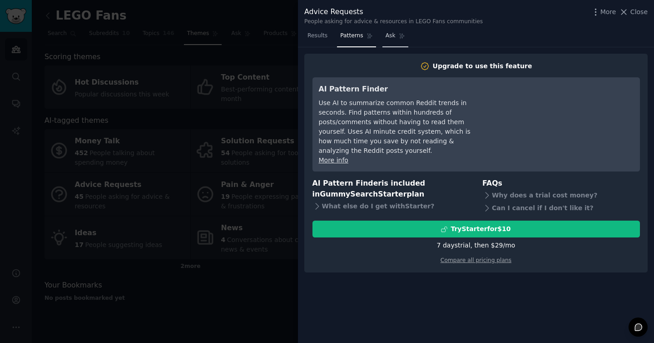
click at [395, 40] on link "Ask" at bounding box center [396, 38] width 26 height 19
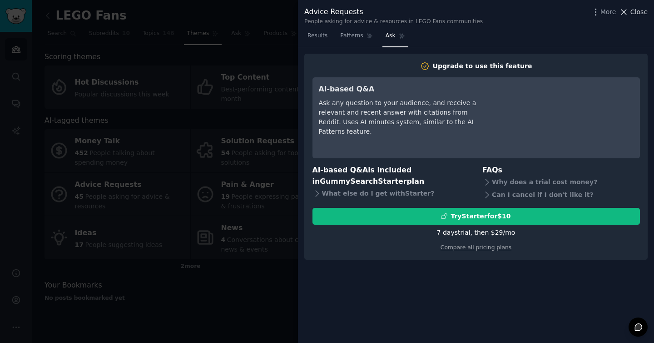
click at [633, 13] on span "Close" at bounding box center [639, 12] width 17 height 10
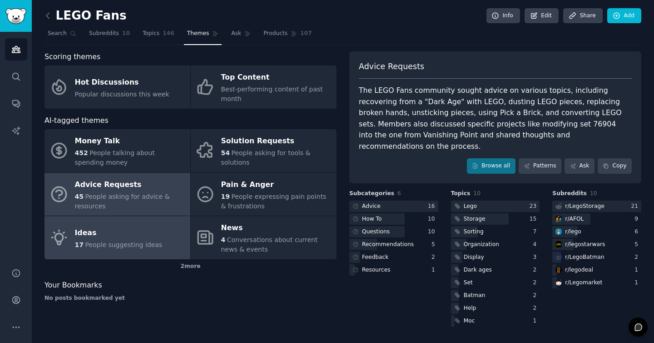
click at [148, 242] on span "People suggesting ideas" at bounding box center [123, 244] width 77 height 7
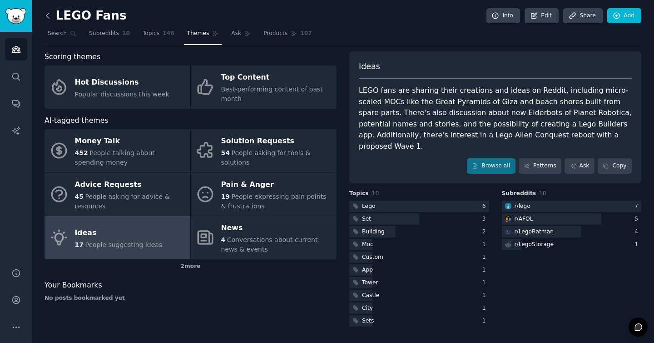
click at [51, 15] on icon at bounding box center [48, 16] width 10 height 10
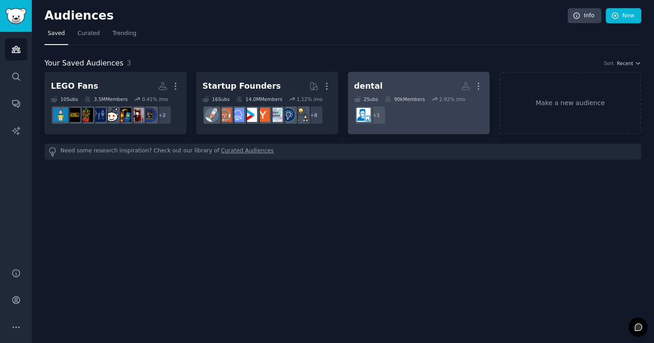
click at [390, 86] on h2 "dental More" at bounding box center [419, 86] width 130 height 16
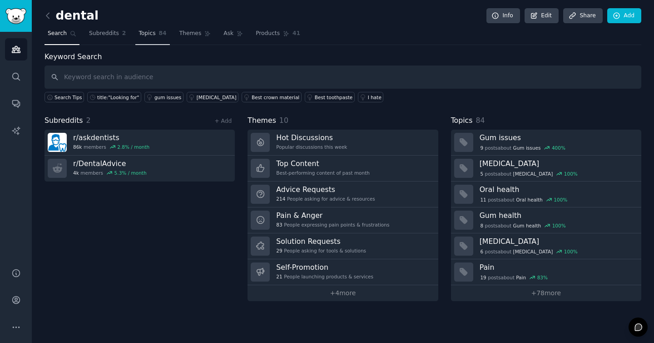
click at [147, 33] on span "Topics" at bounding box center [147, 34] width 17 height 8
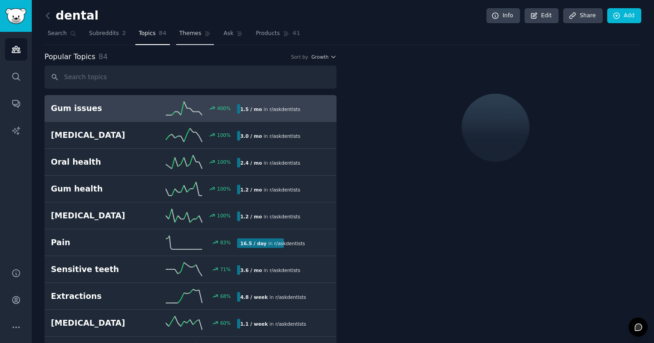
click at [191, 35] on span "Themes" at bounding box center [191, 34] width 22 height 8
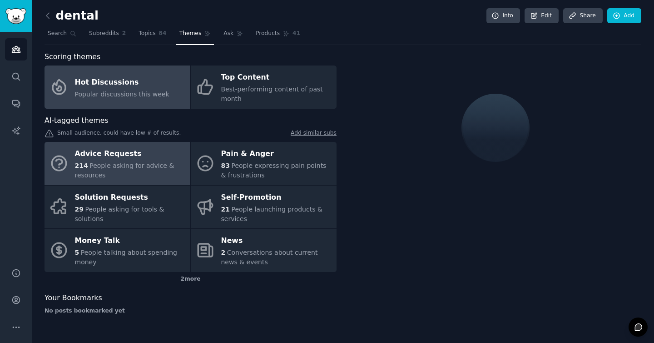
click at [145, 170] on div "214 People asking for advice & resources" at bounding box center [130, 170] width 111 height 19
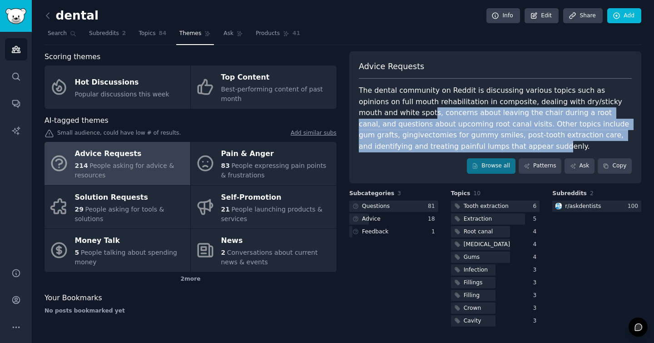
drag, startPoint x: 374, startPoint y: 114, endPoint x: 434, endPoint y: 139, distance: 64.2
click at [436, 142] on div "The dental community on Reddit is discussing various topics such as opinions on…" at bounding box center [495, 118] width 273 height 67
click at [434, 139] on div "The dental community on Reddit is discussing various topics such as opinions on…" at bounding box center [495, 118] width 273 height 67
drag, startPoint x: 454, startPoint y: 115, endPoint x: 450, endPoint y: 135, distance: 20.3
click at [452, 141] on div "The dental community on Reddit is discussing various topics such as opinions on…" at bounding box center [495, 118] width 273 height 67
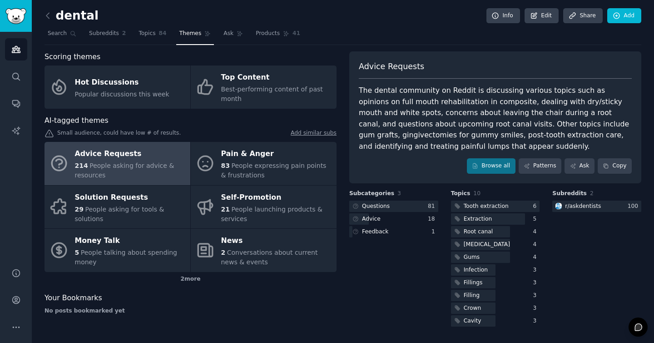
click at [450, 135] on div "The dental community on Reddit is discussing various topics such as opinions on…" at bounding box center [495, 118] width 273 height 67
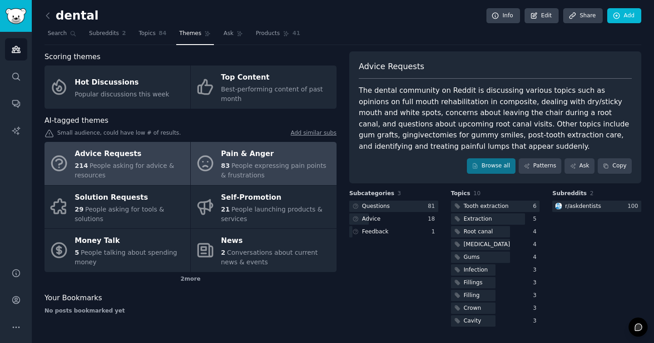
click at [284, 165] on span "People expressing pain points & frustrations" at bounding box center [273, 170] width 105 height 17
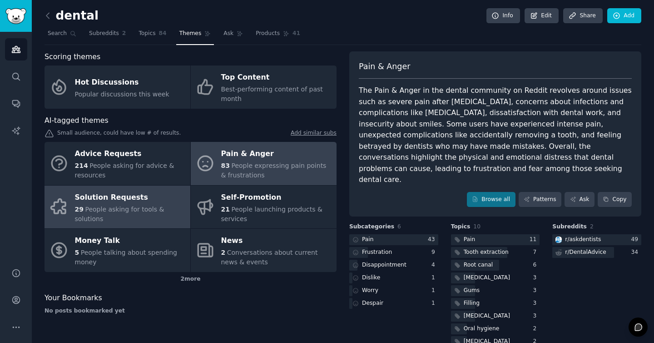
click at [150, 210] on span "People asking for tools & solutions" at bounding box center [120, 213] width 90 height 17
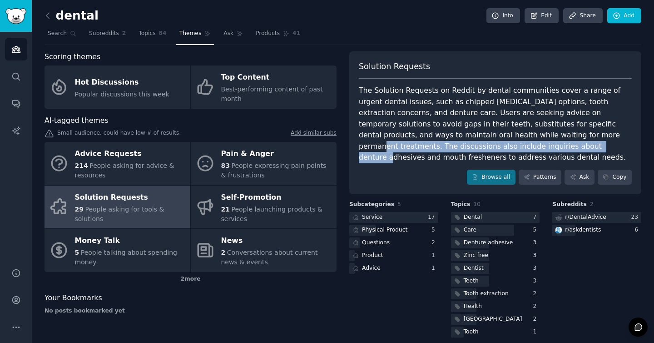
drag, startPoint x: 405, startPoint y: 149, endPoint x: 447, endPoint y: 131, distance: 45.6
click at [447, 131] on div "The Solution Requests on Reddit by dental communities cover a range of urgent d…" at bounding box center [495, 124] width 273 height 78
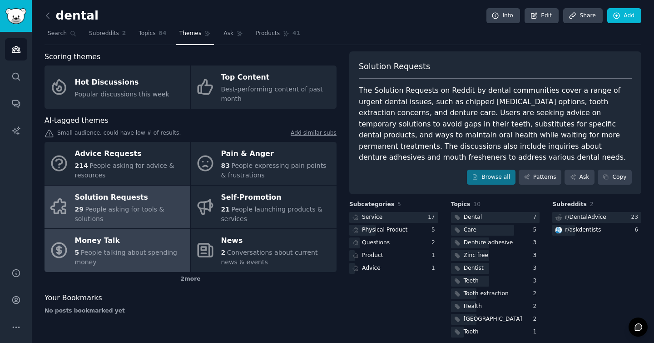
click at [138, 247] on div "Money Talk" at bounding box center [130, 241] width 111 height 15
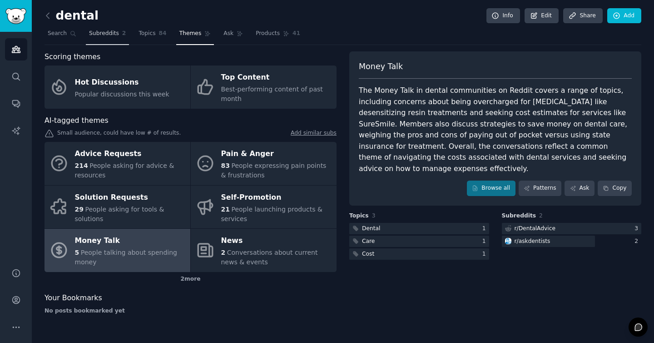
click at [110, 31] on span "Subreddits" at bounding box center [104, 34] width 30 height 8
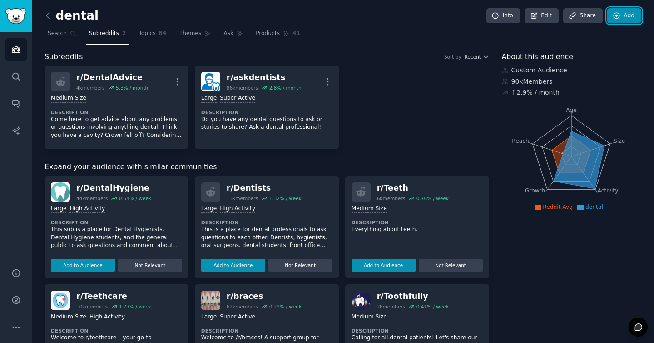
click at [624, 17] on link "Add" at bounding box center [625, 15] width 34 height 15
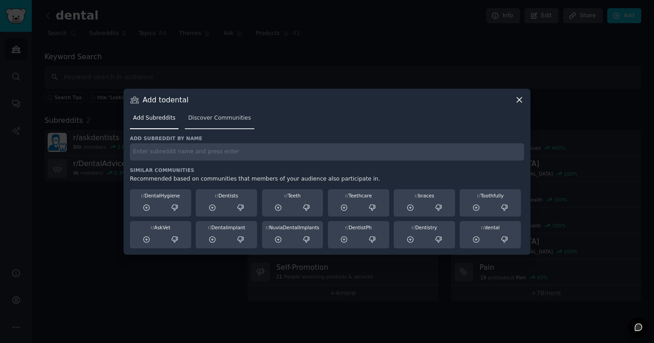
click at [229, 115] on span "Discover Communities" at bounding box center [219, 118] width 63 height 8
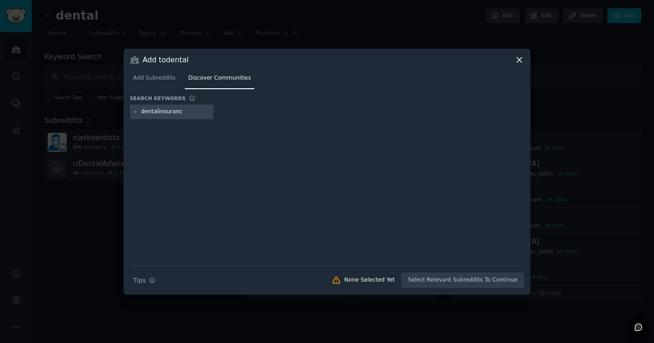
type input "dentalinsurance"
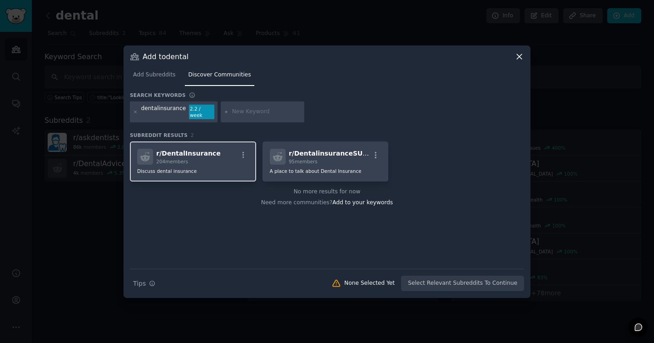
click at [196, 160] on div "204 members" at bounding box center [188, 161] width 65 height 6
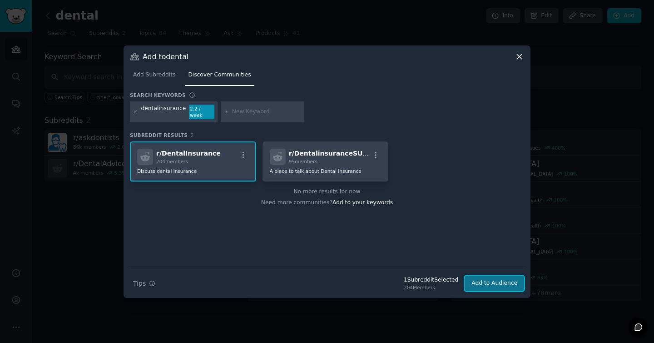
click at [490, 281] on button "Add to Audience" at bounding box center [495, 282] width 60 height 15
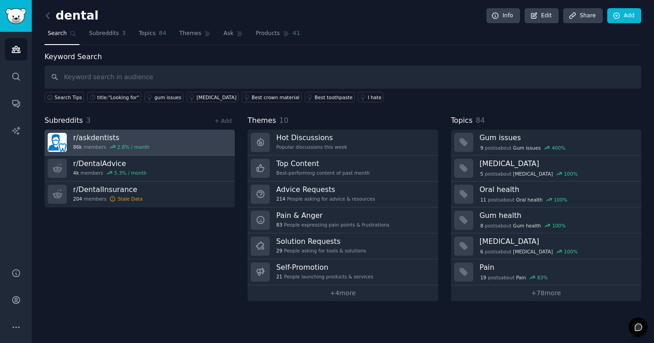
click at [156, 140] on link "r/ [DEMOGRAPHIC_DATA] 86k members 2.8 % / month" at bounding box center [140, 143] width 190 height 26
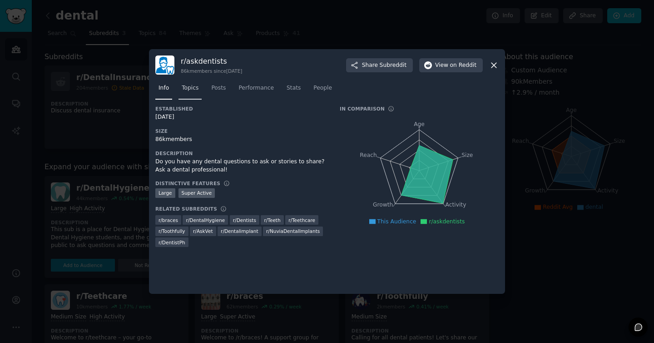
click at [189, 90] on span "Topics" at bounding box center [190, 88] width 17 height 8
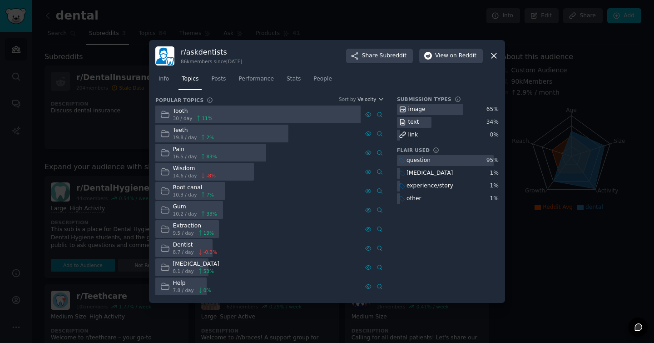
click at [496, 54] on icon at bounding box center [494, 56] width 5 height 5
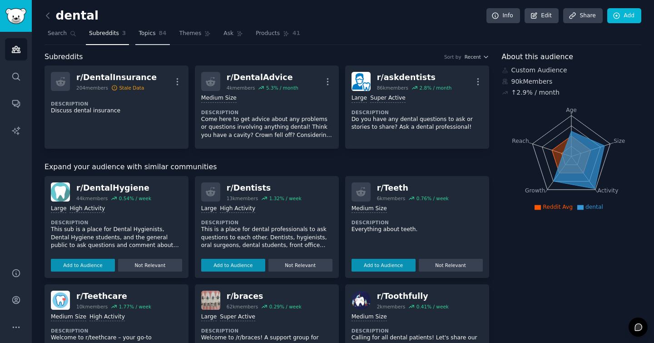
click at [160, 35] on span "84" at bounding box center [163, 34] width 8 height 8
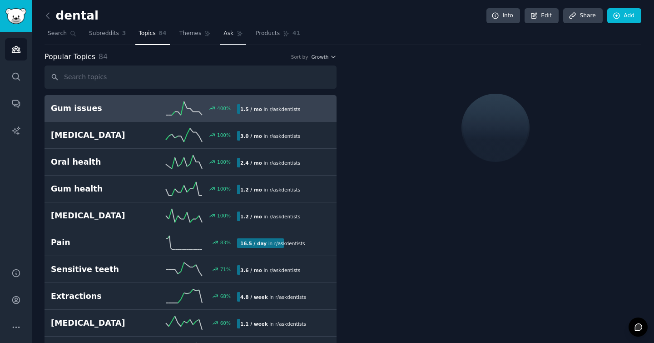
click at [237, 37] on link "Ask" at bounding box center [233, 35] width 26 height 19
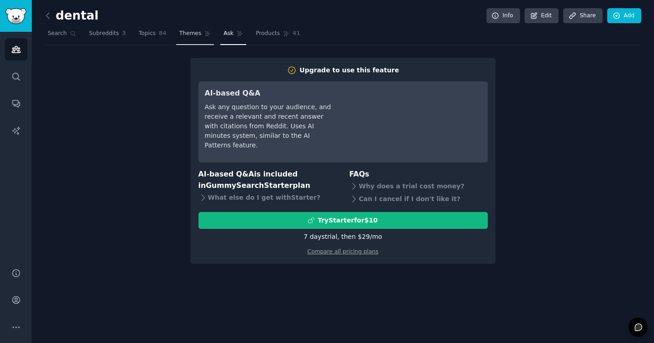
click at [199, 35] on span "Themes" at bounding box center [191, 34] width 22 height 8
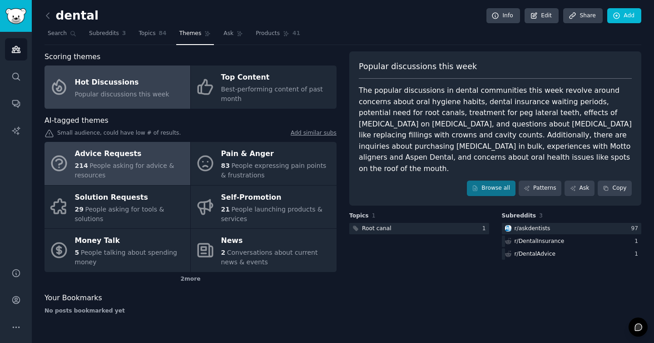
click at [129, 156] on div "Advice Requests" at bounding box center [130, 154] width 111 height 15
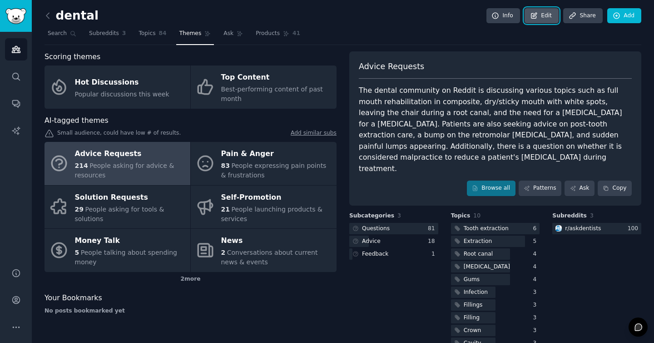
click at [539, 15] on link "Edit" at bounding box center [542, 15] width 34 height 15
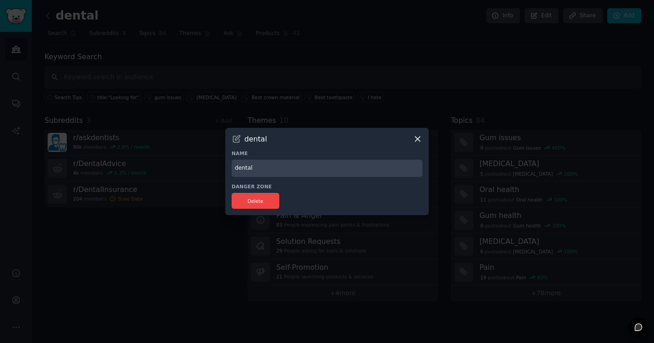
click at [255, 172] on input "dental" at bounding box center [327, 169] width 191 height 18
type input "dental patients"
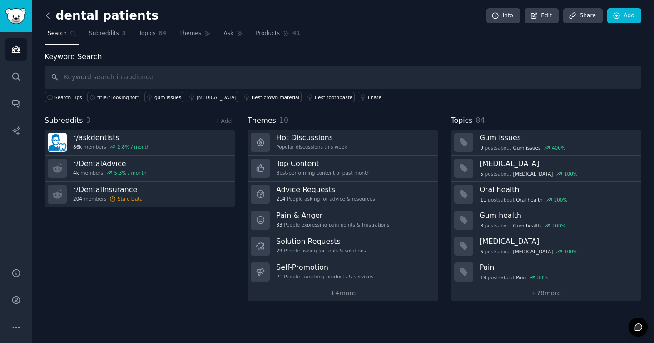
click at [46, 12] on icon at bounding box center [48, 16] width 10 height 10
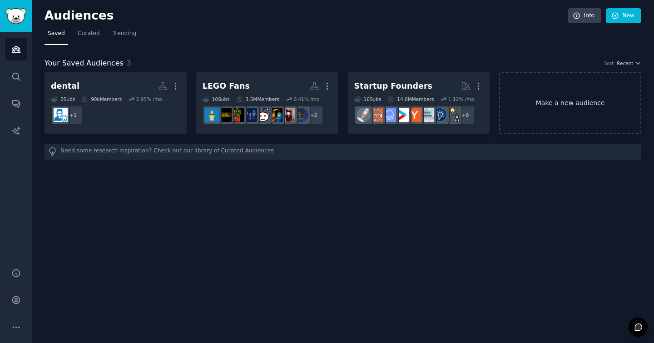
click at [584, 106] on link "Make a new audience" at bounding box center [570, 103] width 142 height 62
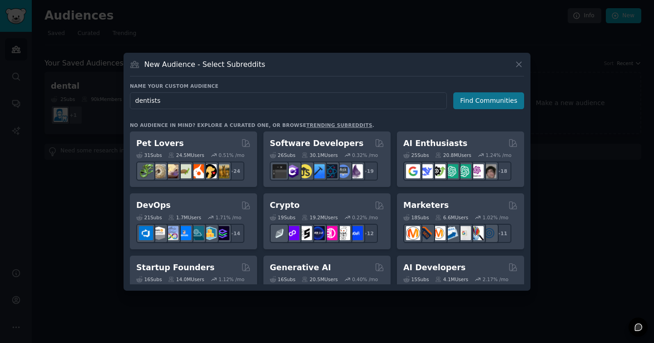
type input "dentists"
click at [508, 100] on button "Find Communities" at bounding box center [489, 100] width 71 height 17
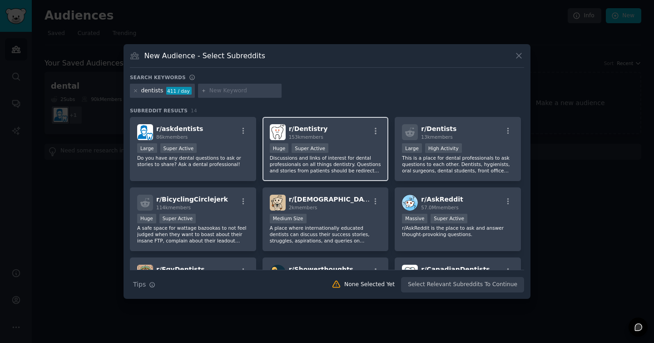
click at [343, 140] on div "r/ Dentistry 153k members >= 95th percentile for submissions / day Huge Super A…" at bounding box center [326, 149] width 126 height 64
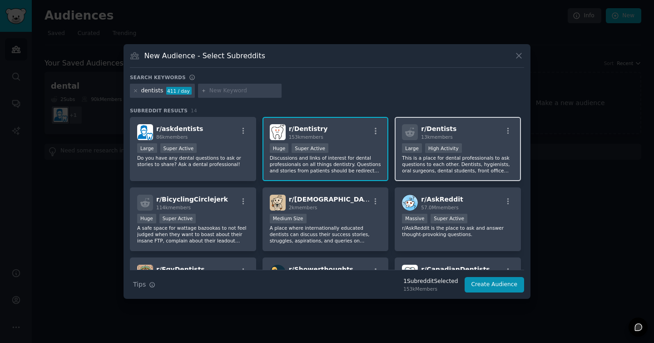
click at [476, 141] on div "r/ Dentists 13k members >= 80th percentile for submissions / day Large High Act…" at bounding box center [458, 149] width 126 height 64
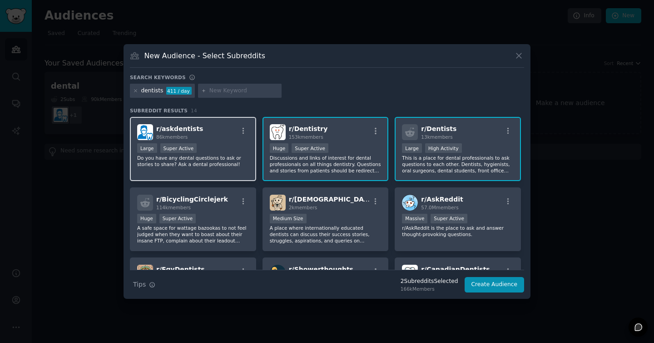
click at [228, 164] on p "Do you have any dental questions to ask or stories to share? Ask a dental profe…" at bounding box center [193, 161] width 112 height 13
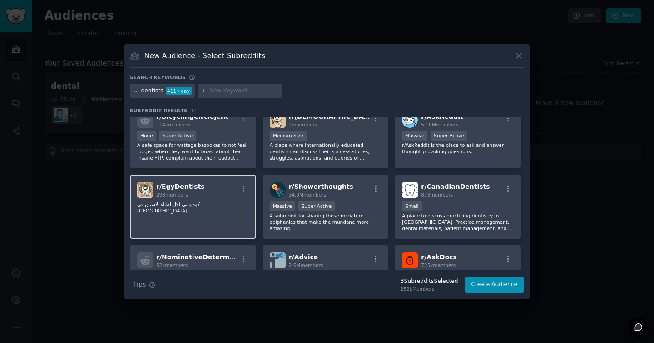
scroll to position [224, 0]
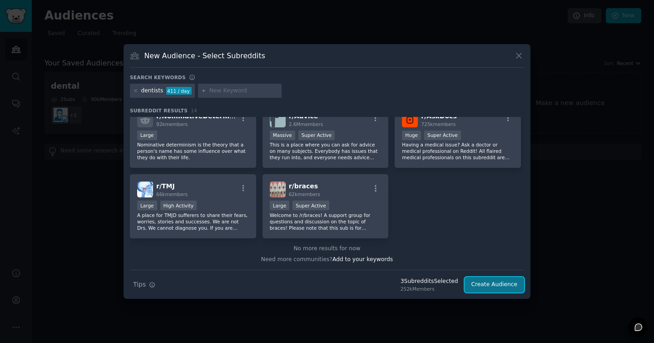
click at [484, 280] on button "Create Audience" at bounding box center [495, 284] width 60 height 15
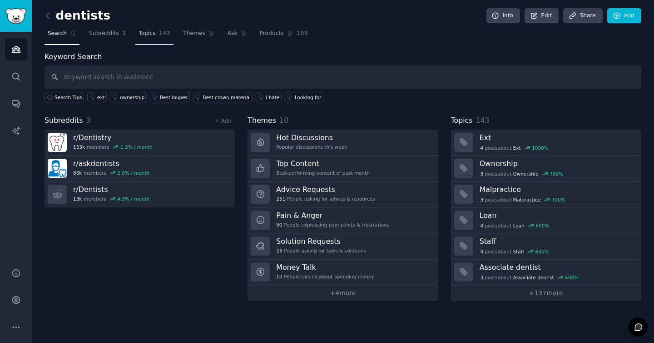
click at [155, 35] on link "Topics 143" at bounding box center [154, 35] width 38 height 19
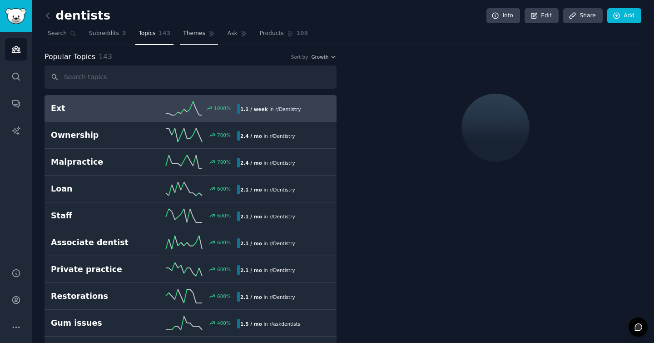
click at [190, 31] on span "Themes" at bounding box center [194, 34] width 22 height 8
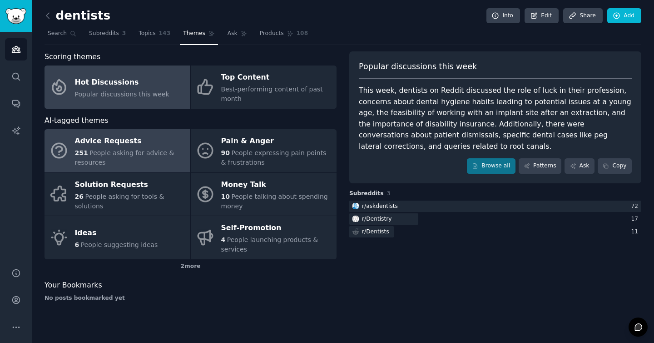
click at [138, 161] on div "251 People asking for advice & resources" at bounding box center [130, 157] width 111 height 19
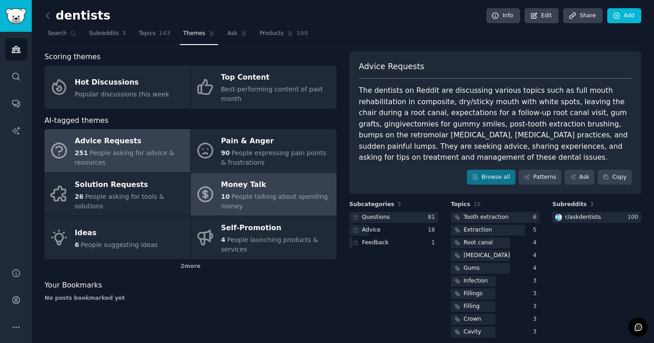
click at [257, 190] on div "Money Talk" at bounding box center [276, 184] width 111 height 15
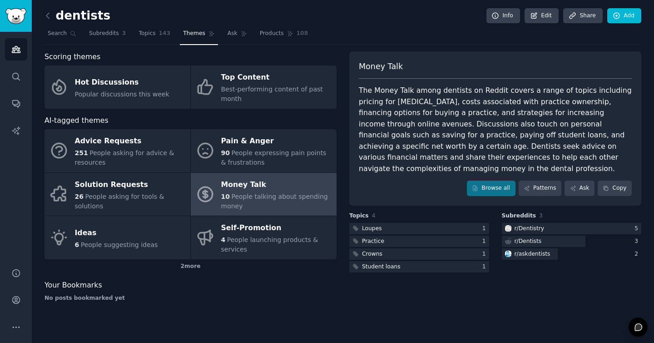
click at [44, 14] on div "dentists Info Edit Share Add Search Subreddits 3 Topics 143 Themes Ask Products…" at bounding box center [343, 171] width 623 height 343
click at [50, 14] on icon at bounding box center [48, 16] width 10 height 10
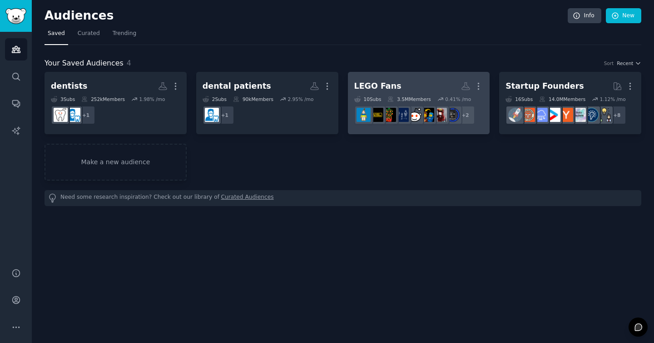
click at [393, 85] on div "LEGO Fans" at bounding box center [377, 85] width 47 height 11
